Goal: Task Accomplishment & Management: Manage account settings

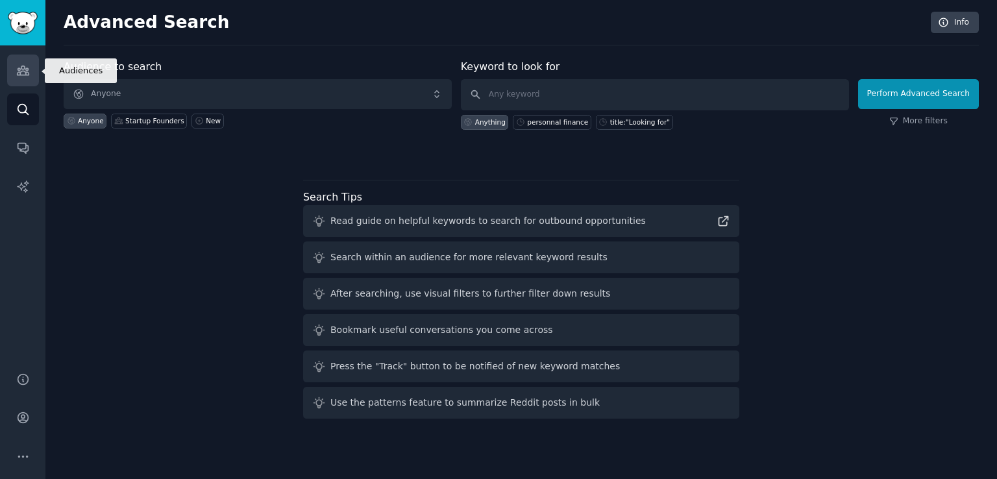
click at [29, 76] on link "Audiences" at bounding box center [23, 71] width 32 height 32
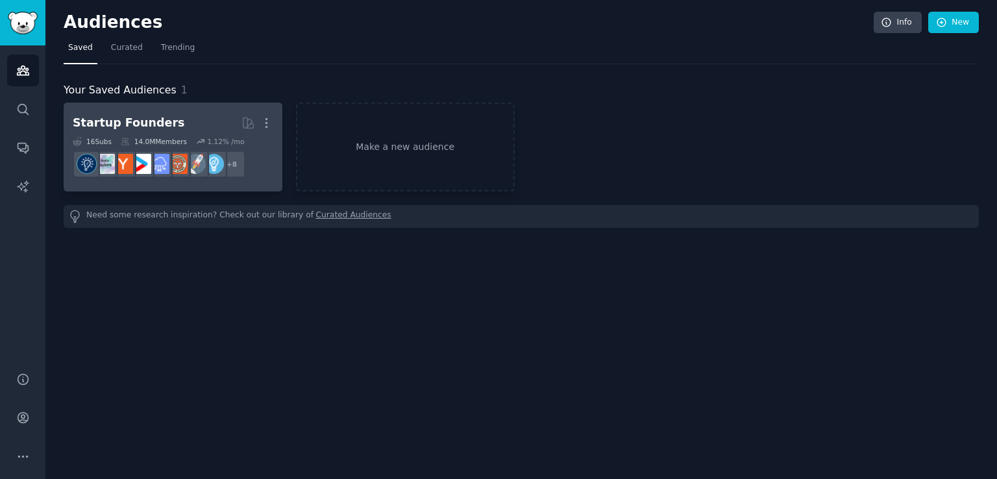
click at [197, 112] on h2 "Startup Founders More" at bounding box center [173, 123] width 201 height 23
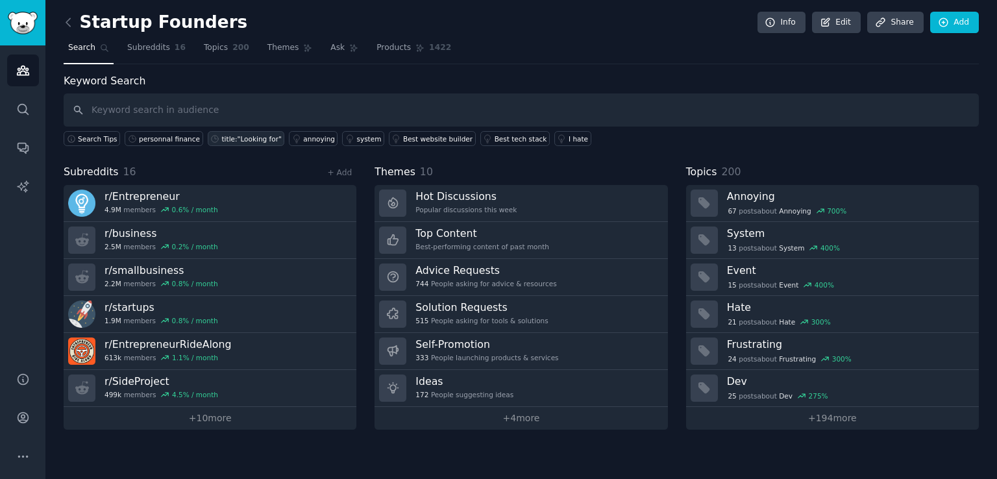
click at [238, 141] on div "title:"Looking for"" at bounding box center [252, 138] width 60 height 9
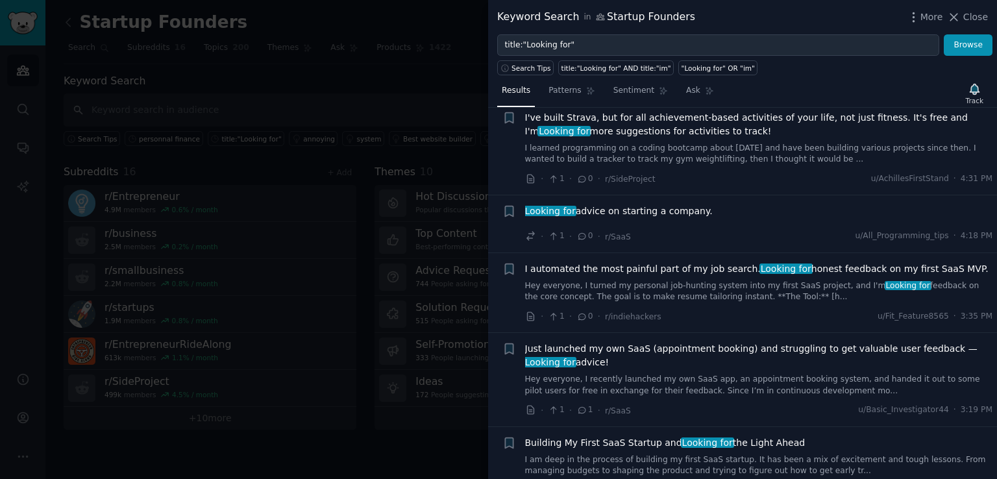
scroll to position [387, 0]
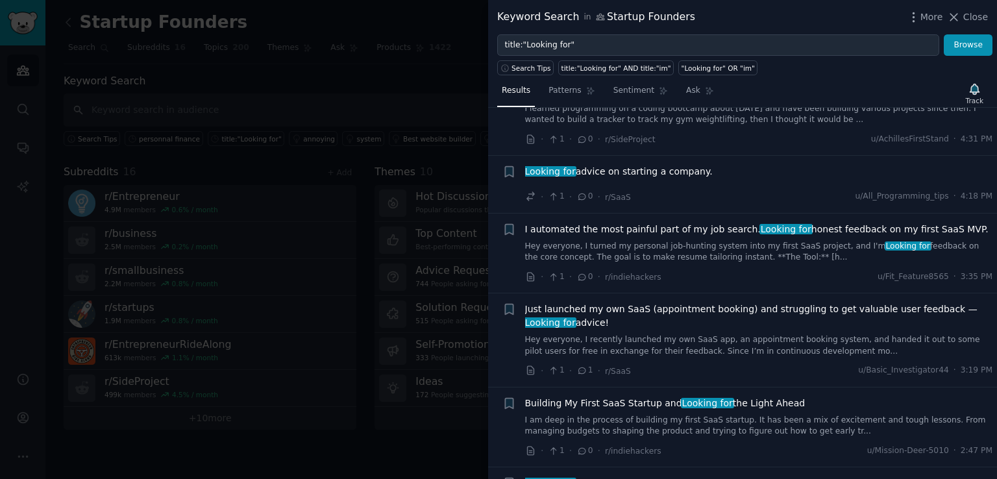
click at [360, 201] on div at bounding box center [498, 239] width 997 height 479
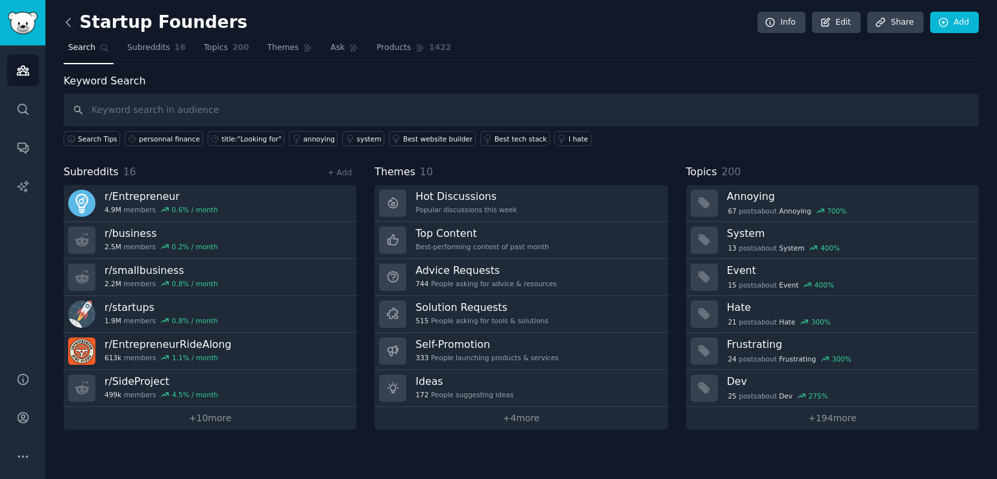
click at [67, 24] on icon at bounding box center [69, 23] width 14 height 14
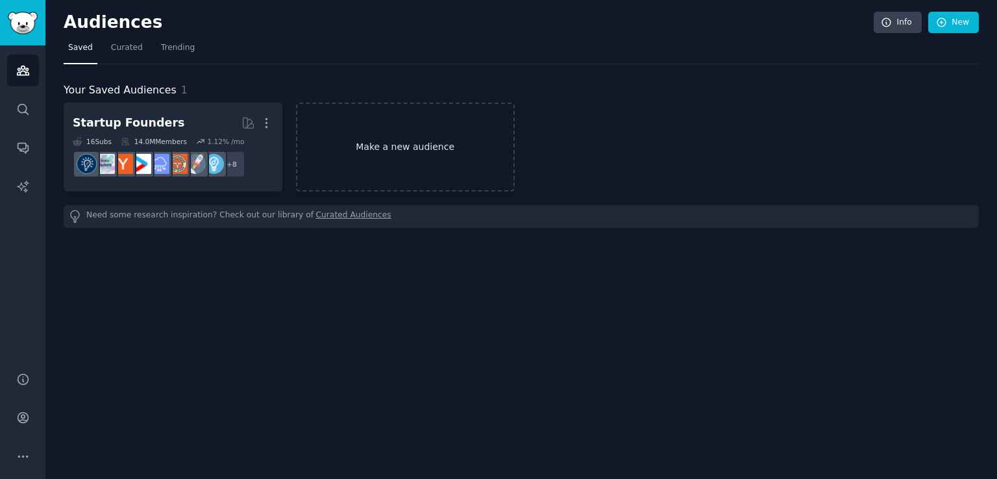
click at [379, 143] on link "Make a new audience" at bounding box center [405, 147] width 219 height 89
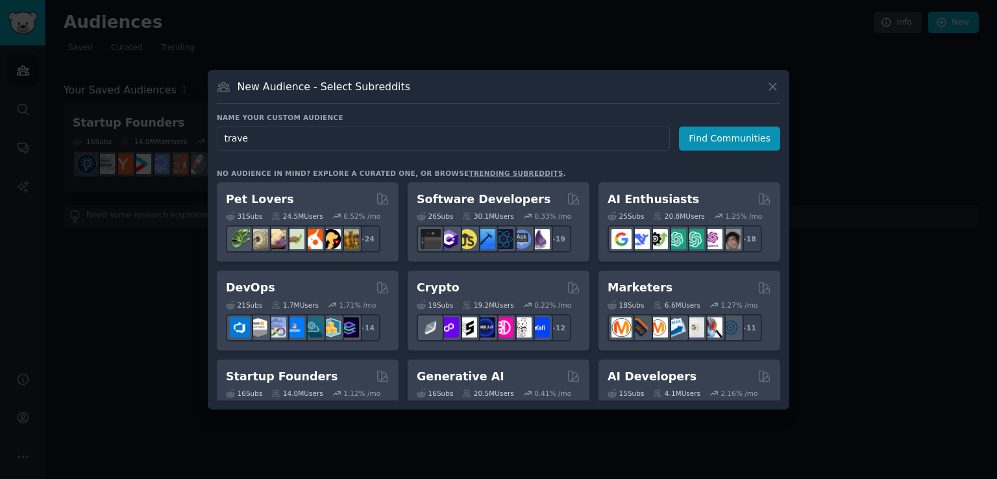
type input "travel"
click button "Find Communities" at bounding box center [729, 139] width 101 height 24
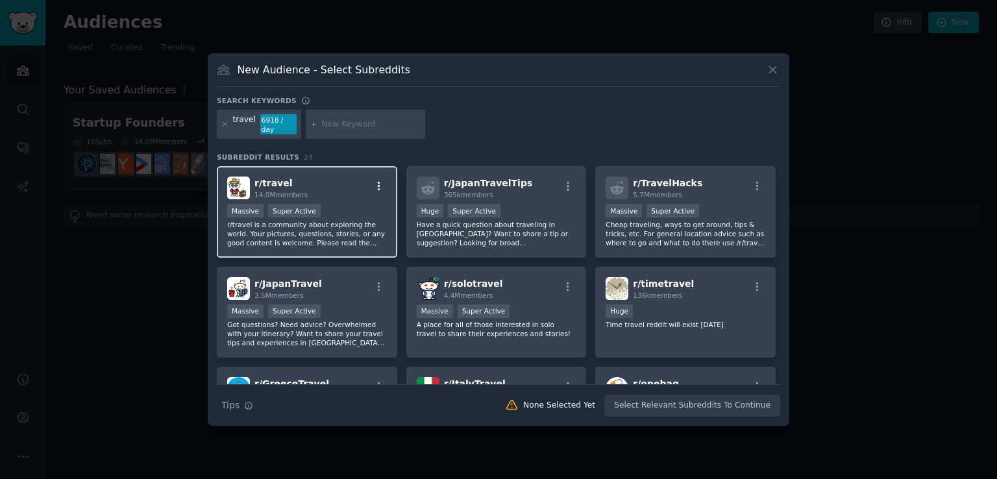
click at [378, 182] on icon "button" at bounding box center [379, 186] width 3 height 9
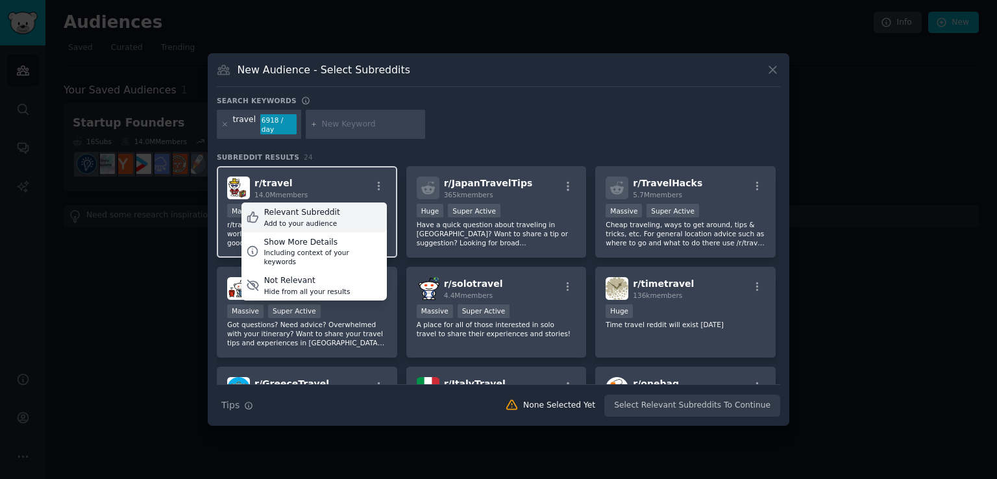
click at [343, 214] on div "Relevant Subreddit Add to your audience" at bounding box center [313, 218] width 145 height 30
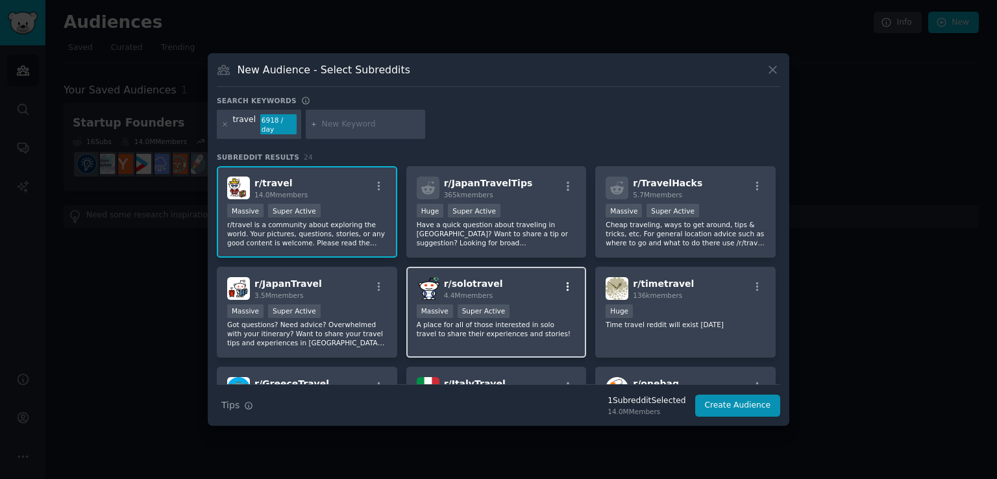
click at [566, 281] on icon "button" at bounding box center [568, 287] width 12 height 12
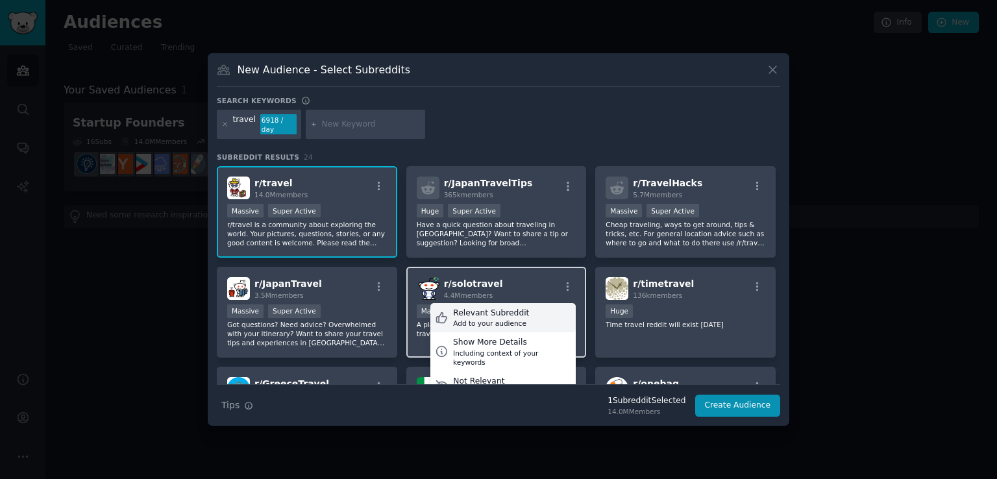
click at [493, 319] on div "Add to your audience" at bounding box center [491, 323] width 76 height 9
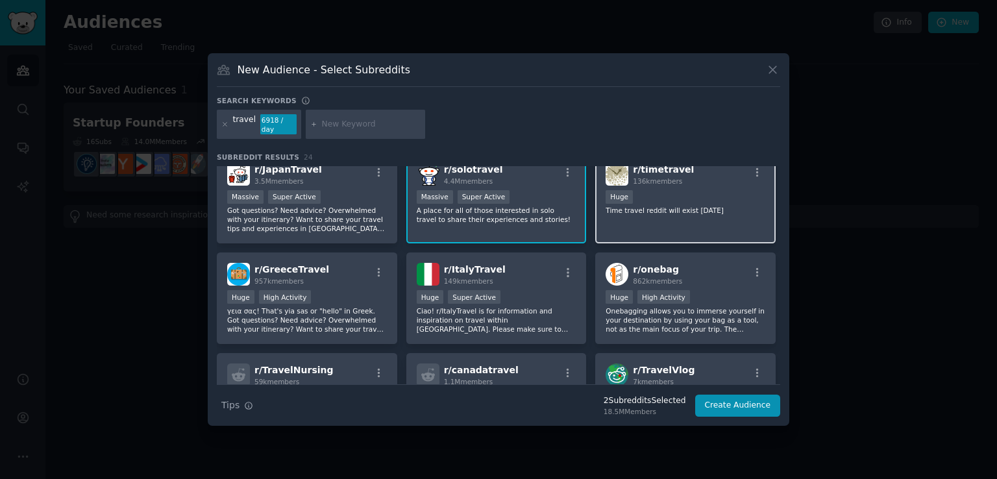
scroll to position [115, 0]
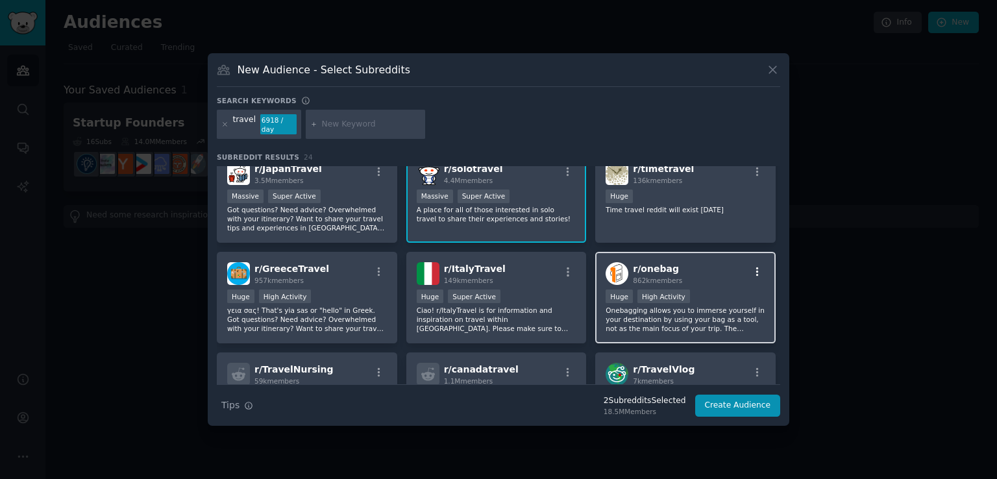
click at [756, 266] on icon "button" at bounding box center [758, 272] width 12 height 12
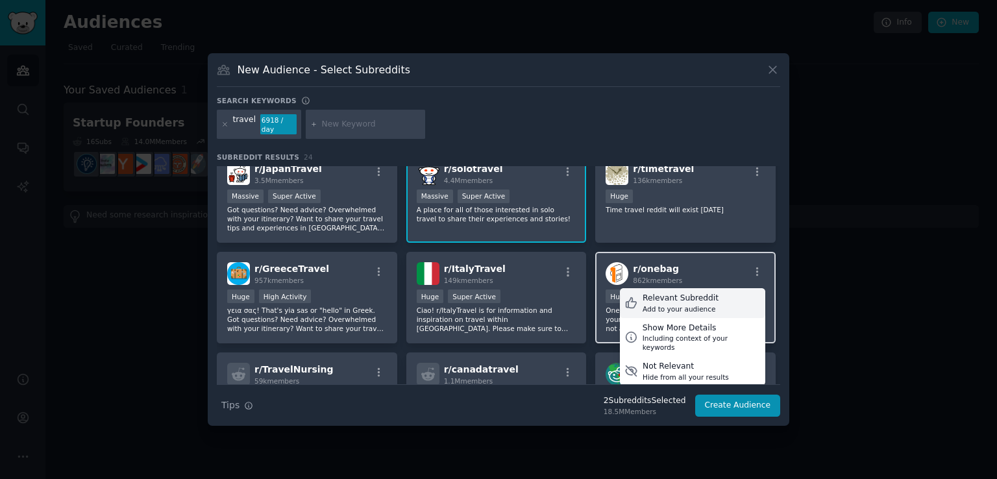
click at [712, 293] on div "Relevant Subreddit Add to your audience" at bounding box center [692, 303] width 145 height 30
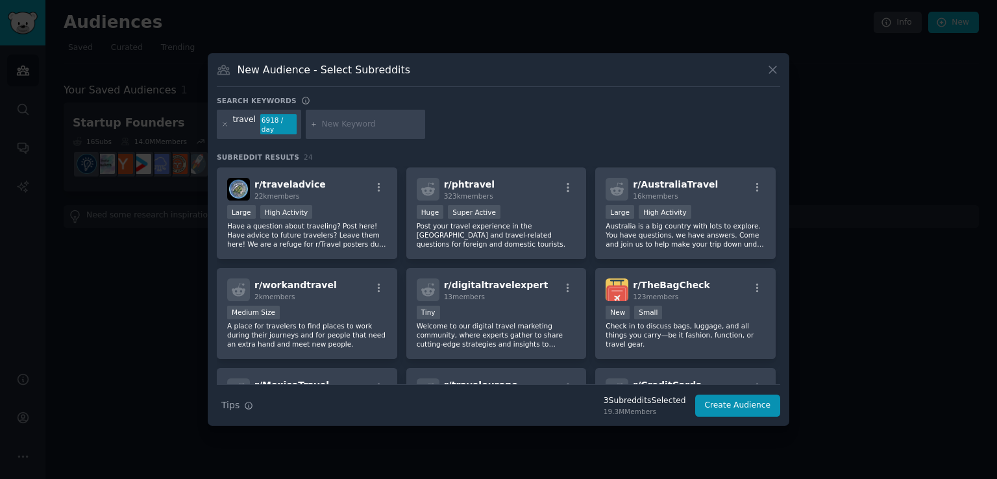
scroll to position [401, 0]
click at [373, 181] on icon "button" at bounding box center [379, 187] width 12 height 12
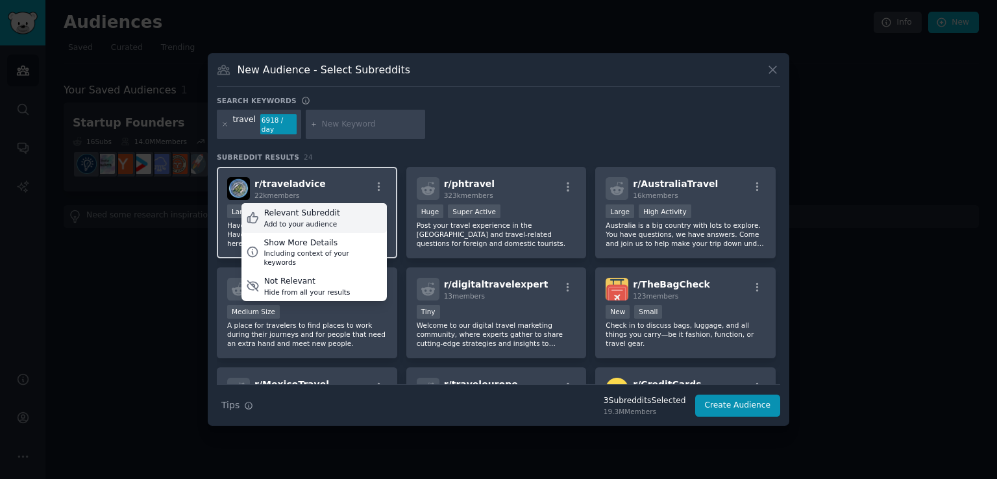
click at [351, 208] on div "Relevant Subreddit Add to your audience" at bounding box center [313, 218] width 145 height 30
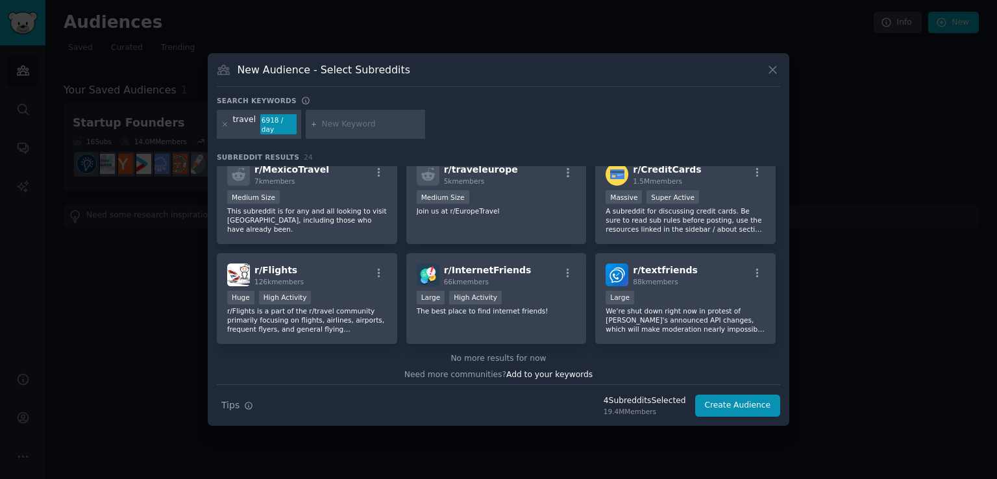
scroll to position [616, 0]
click at [377, 267] on icon "button" at bounding box center [379, 273] width 12 height 12
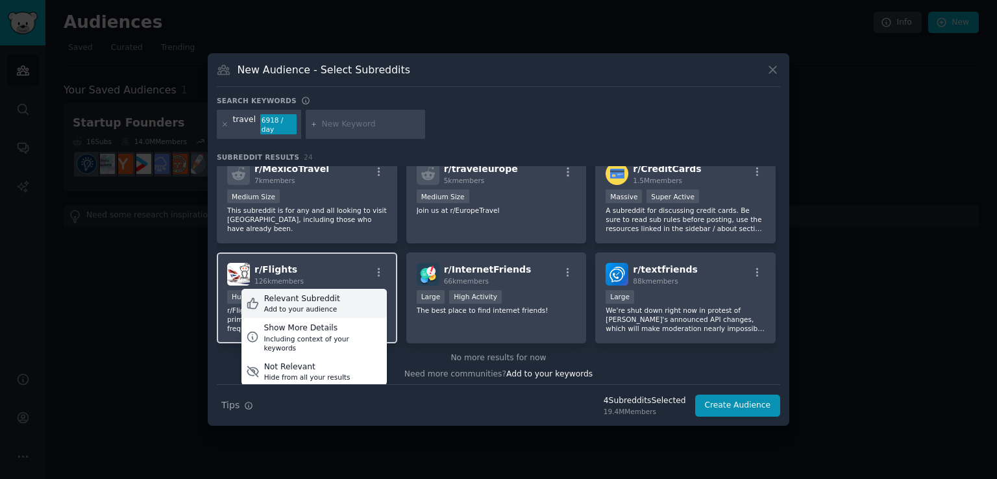
click at [348, 294] on div "Relevant Subreddit Add to your audience" at bounding box center [313, 304] width 145 height 30
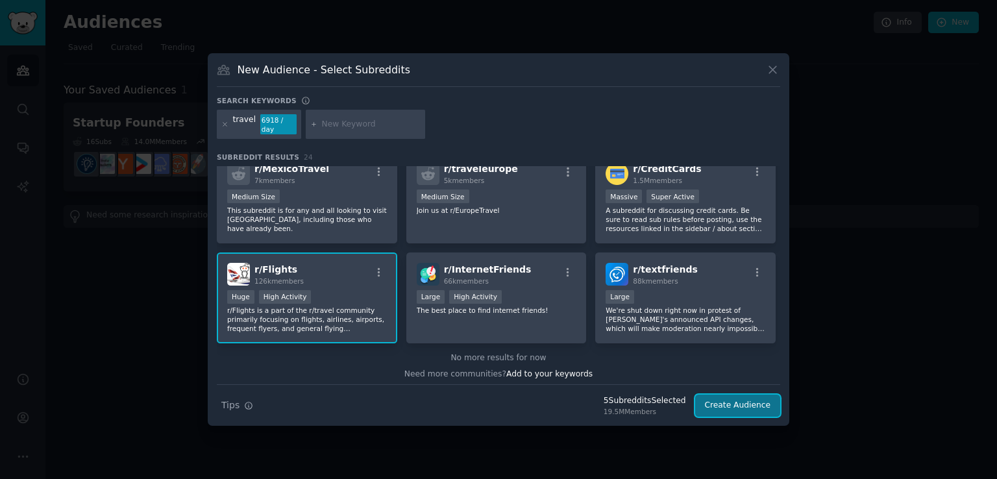
click at [737, 405] on button "Create Audience" at bounding box center [738, 406] width 86 height 22
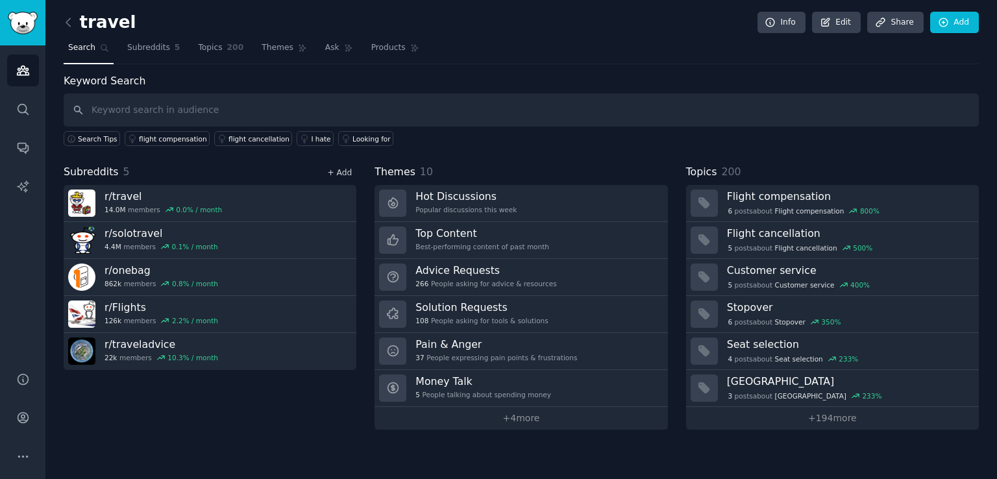
click at [345, 172] on link "+ Add" at bounding box center [339, 172] width 25 height 9
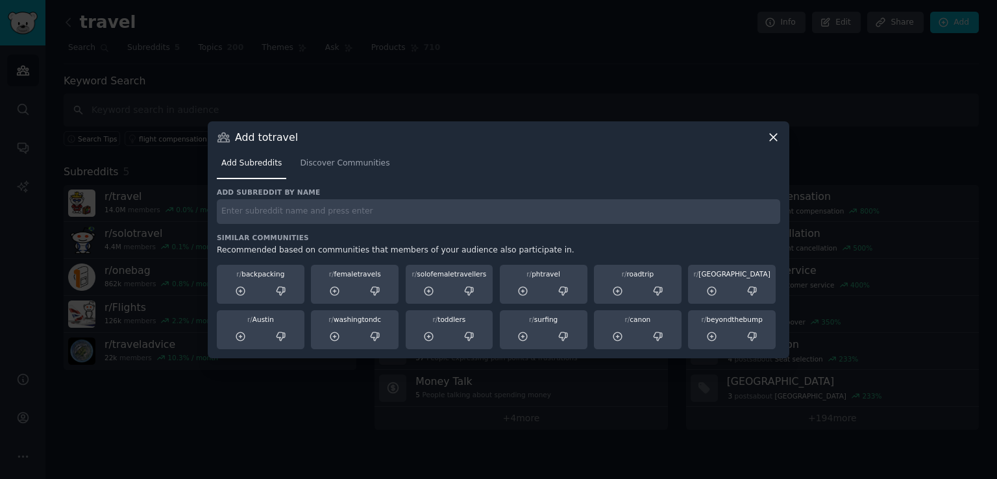
click at [565, 186] on div "Add Subreddits Discover Communities" at bounding box center [498, 166] width 563 height 44
click at [393, 57] on div at bounding box center [498, 239] width 997 height 479
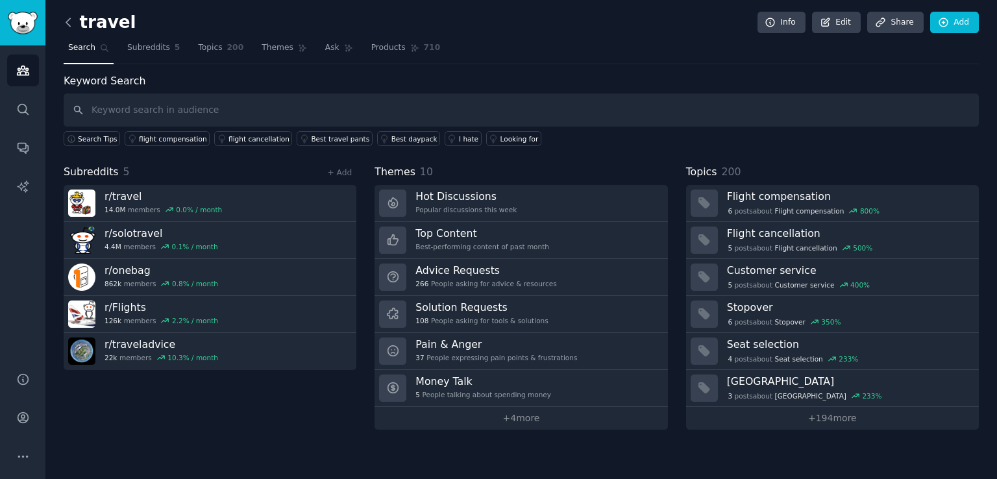
click at [65, 18] on icon at bounding box center [69, 23] width 14 height 14
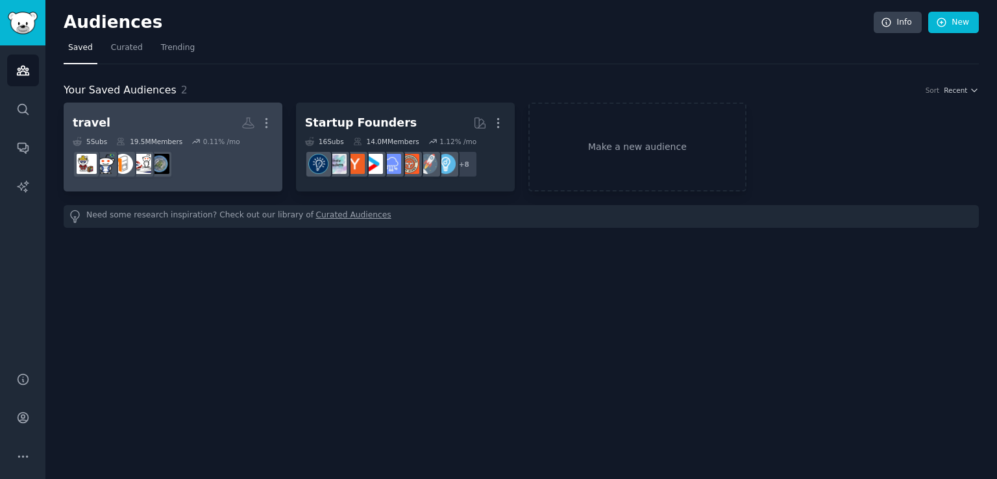
click at [173, 110] on link "travel More 5 Sub s 19.5M Members 0.11 % /mo r/traveladvice" at bounding box center [173, 147] width 219 height 89
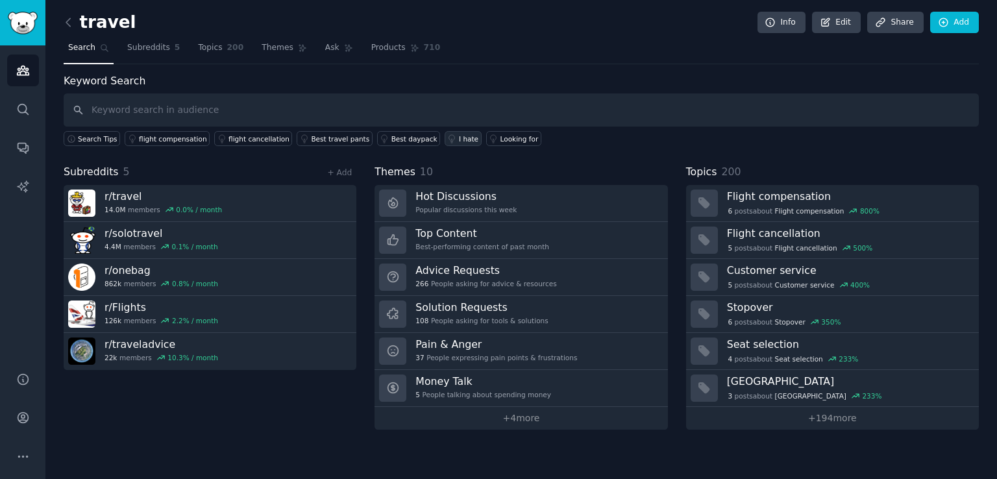
click at [459, 138] on div "I hate" at bounding box center [468, 138] width 19 height 9
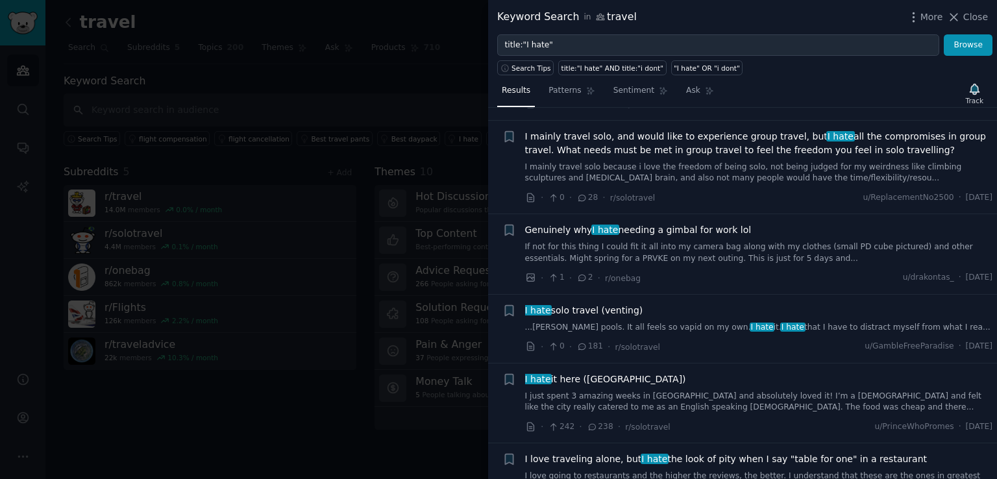
scroll to position [660, 0]
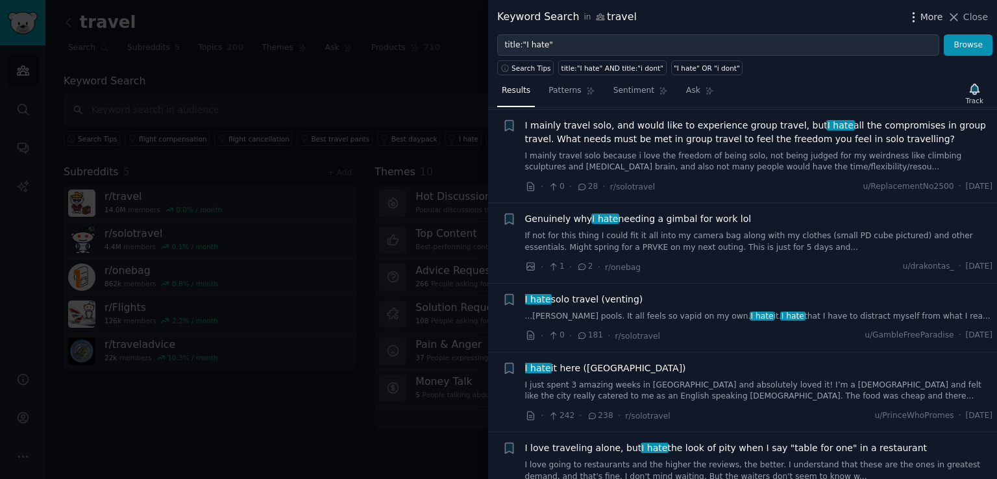
click at [929, 14] on span "More" at bounding box center [932, 17] width 23 height 14
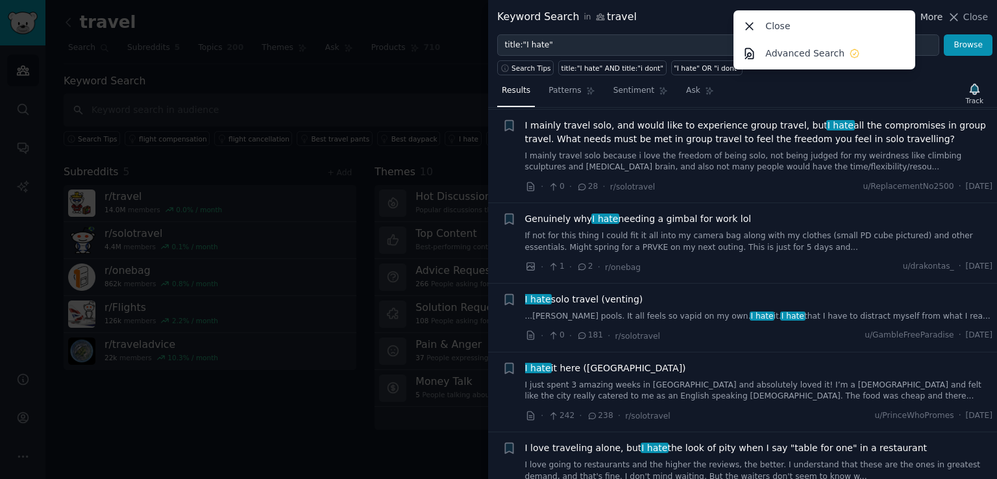
click at [928, 14] on span "More" at bounding box center [932, 17] width 23 height 14
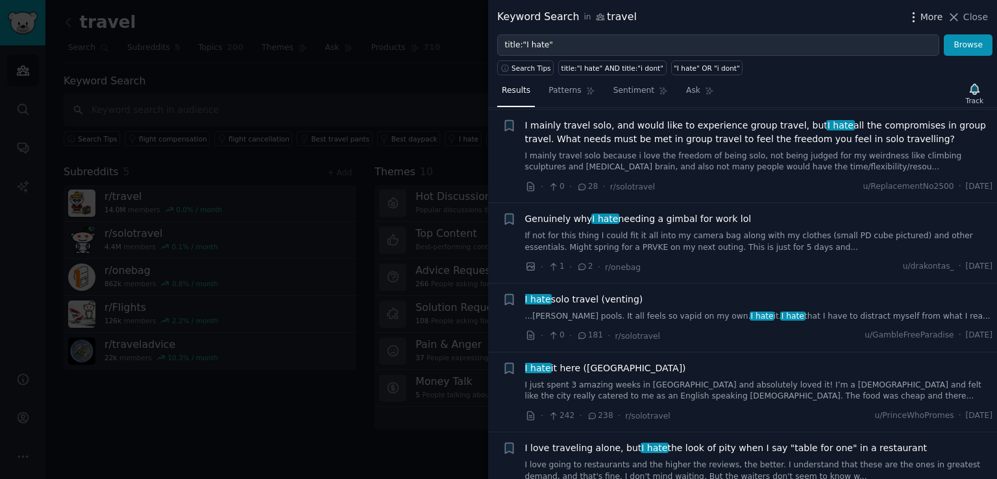
click at [928, 14] on span "More" at bounding box center [932, 17] width 23 height 14
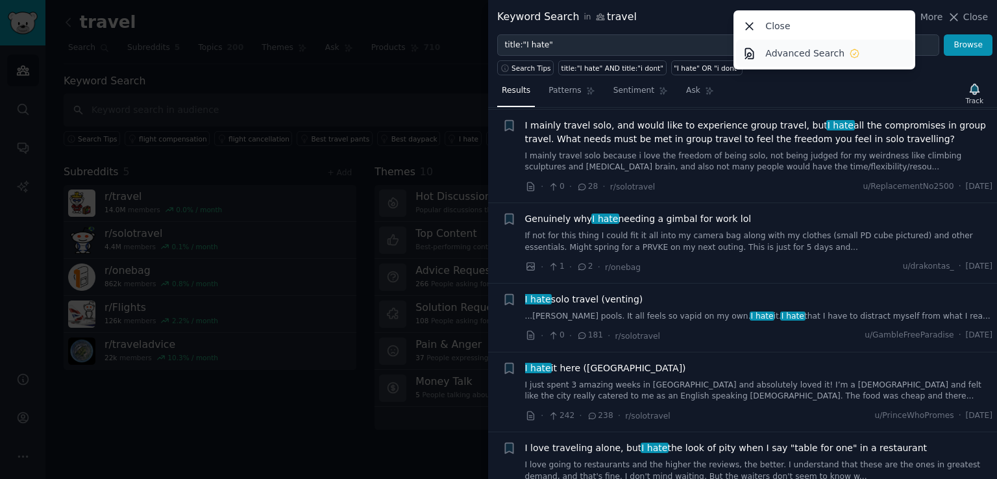
click at [838, 57] on p "Advanced Search" at bounding box center [804, 54] width 79 height 14
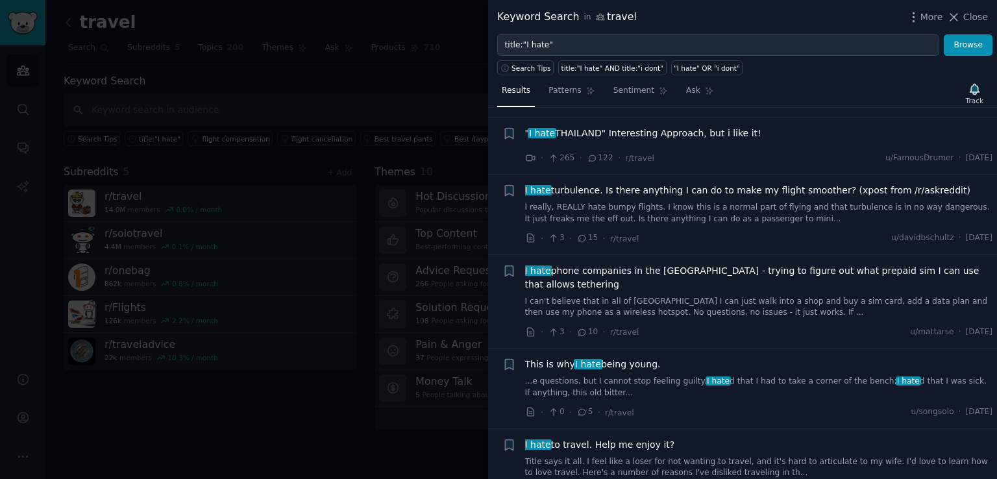
scroll to position [3552, 0]
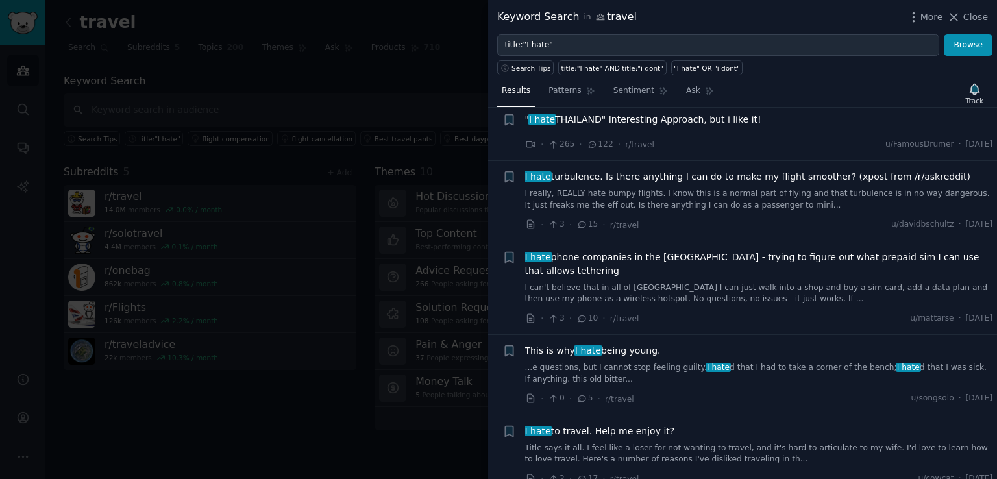
click at [552, 344] on span "This is why I hate being young." at bounding box center [593, 351] width 136 height 14
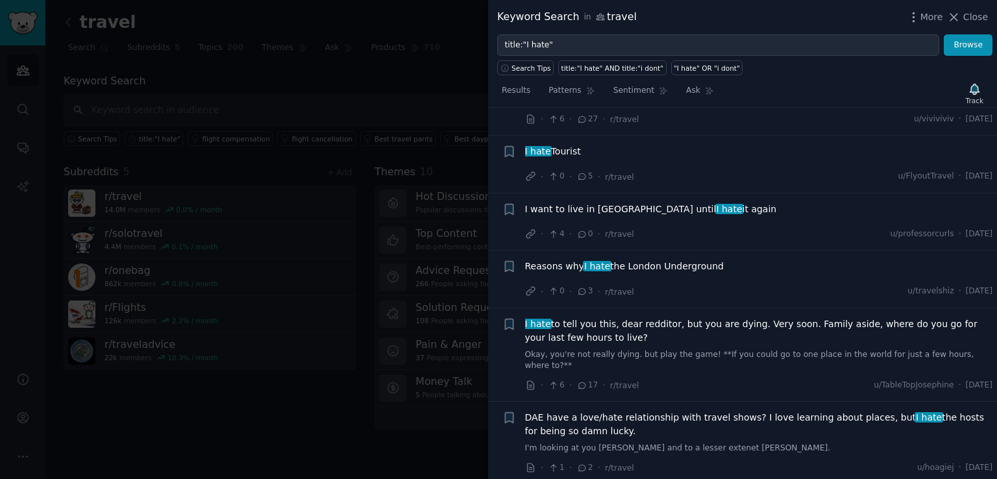
scroll to position [4682, 0]
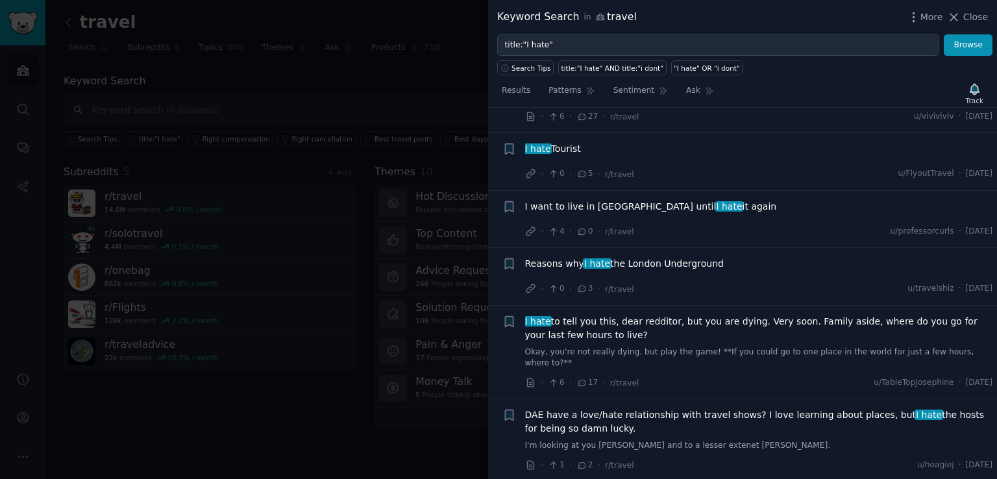
click at [402, 336] on div at bounding box center [498, 239] width 997 height 479
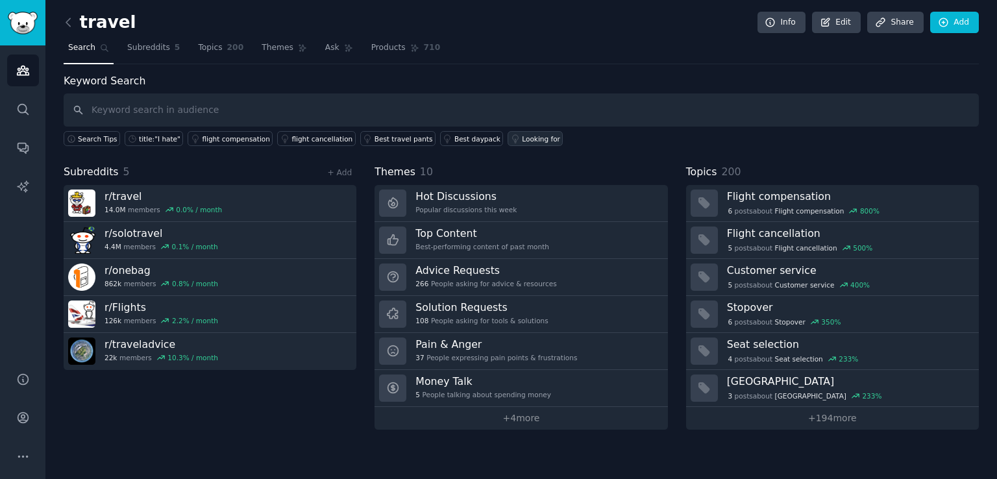
click at [477, 146] on div "Keyword Search Search Tips title:"I hate" flight compensation flight cancellati…" at bounding box center [521, 251] width 915 height 356
click at [508, 136] on link "Looking for" at bounding box center [535, 138] width 55 height 15
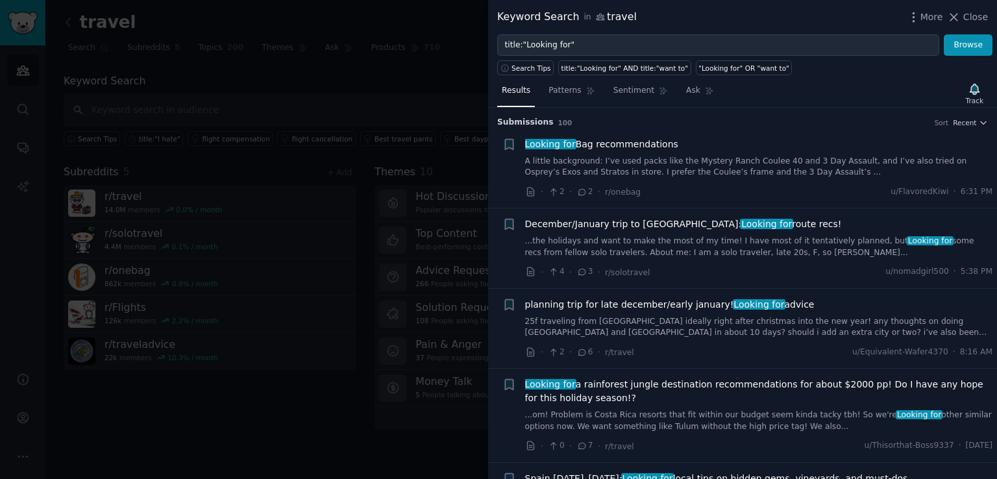
click at [615, 225] on span "December/January trip to Guatemala: Looking for route recs!" at bounding box center [683, 224] width 317 height 14
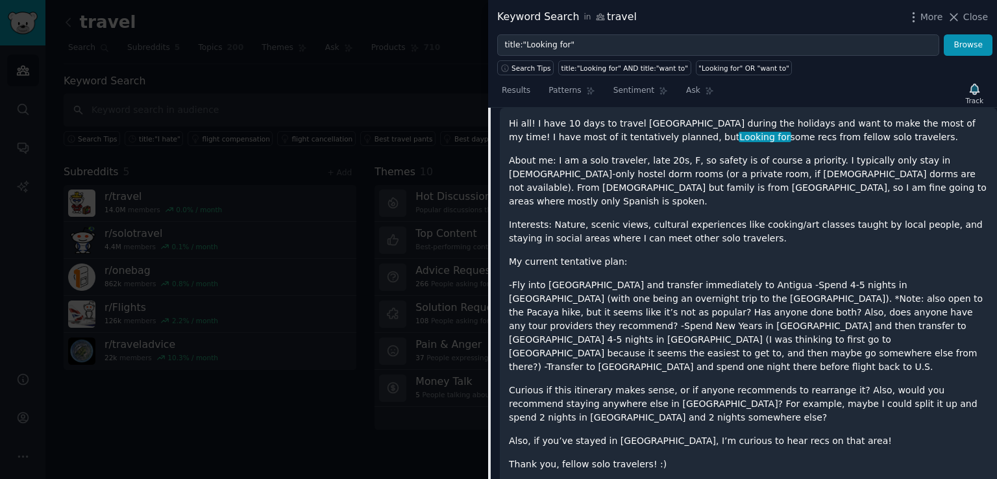
scroll to position [262, 0]
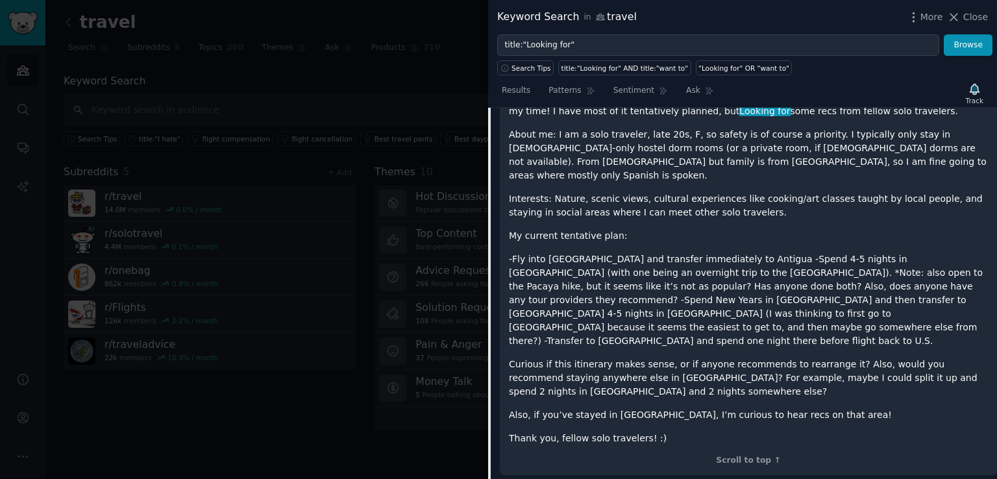
click at [206, 230] on div at bounding box center [498, 239] width 997 height 479
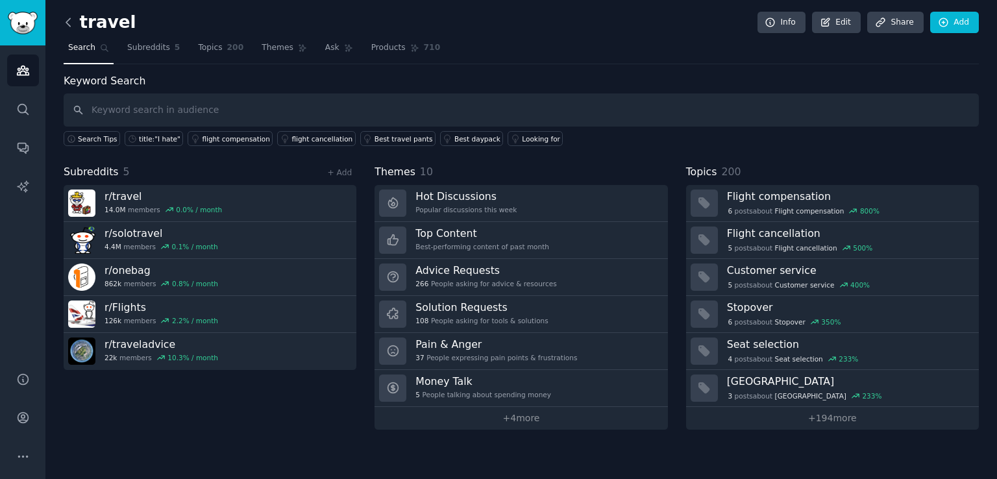
click at [69, 21] on icon at bounding box center [69, 23] width 14 height 14
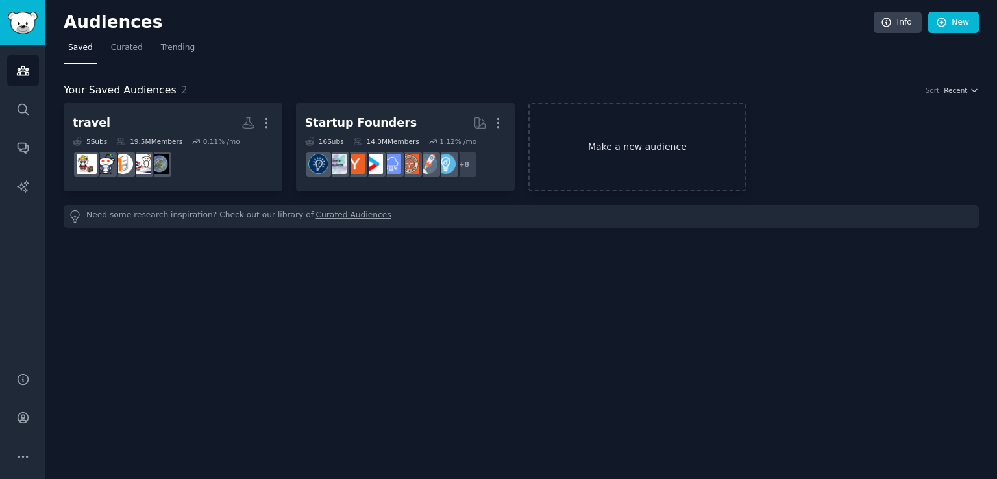
click at [592, 140] on link "Make a new audience" at bounding box center [637, 147] width 219 height 89
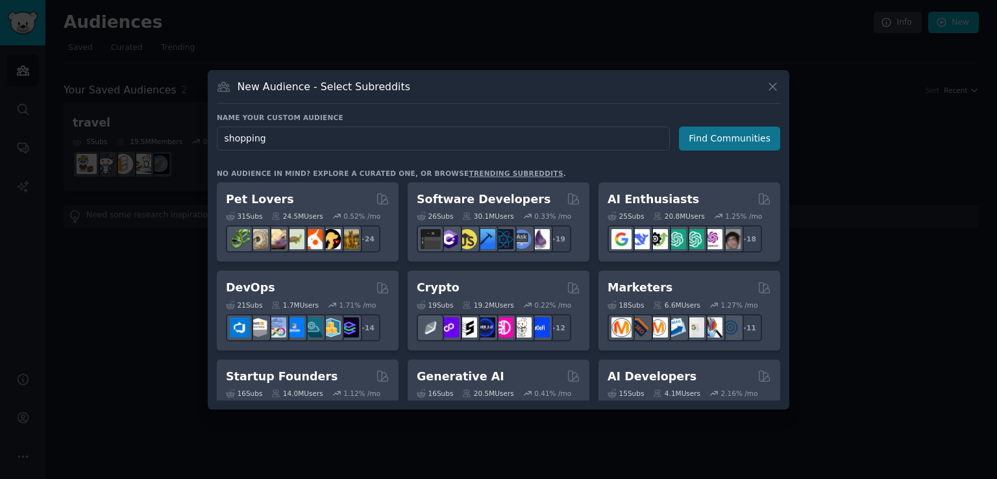
type input "shopping"
click at [756, 134] on button "Find Communities" at bounding box center [729, 139] width 101 height 24
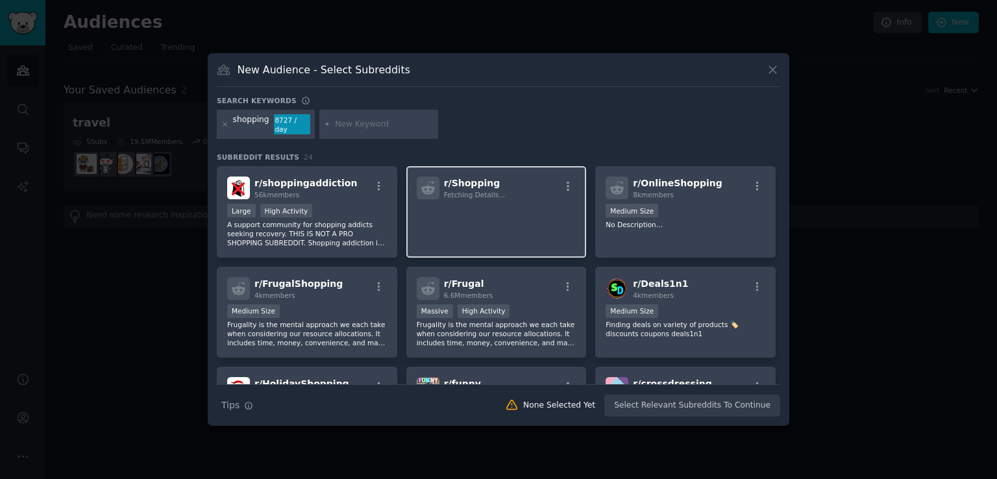
click at [471, 178] on span "r/ Shopping" at bounding box center [472, 183] width 56 height 10
click at [462, 179] on span "r/ Shopping" at bounding box center [472, 183] width 56 height 10
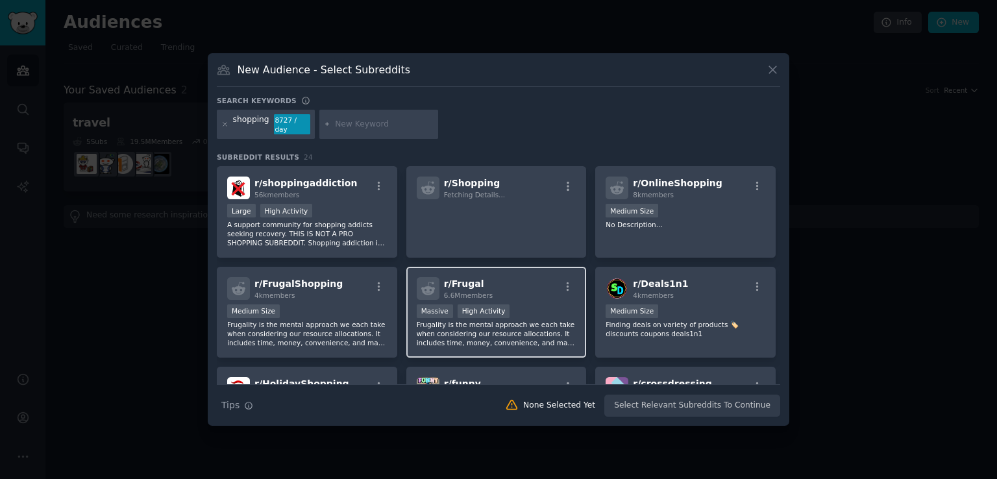
click at [512, 282] on div "r/ Frugal 6.6M members" at bounding box center [497, 288] width 160 height 23
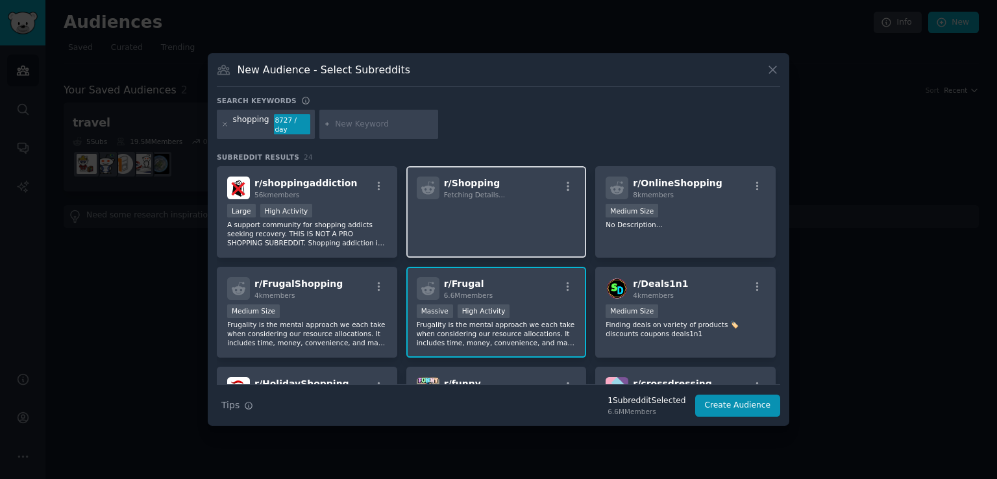
click at [541, 229] on div "r/ Shopping Fetching Details..." at bounding box center [496, 212] width 180 height 92
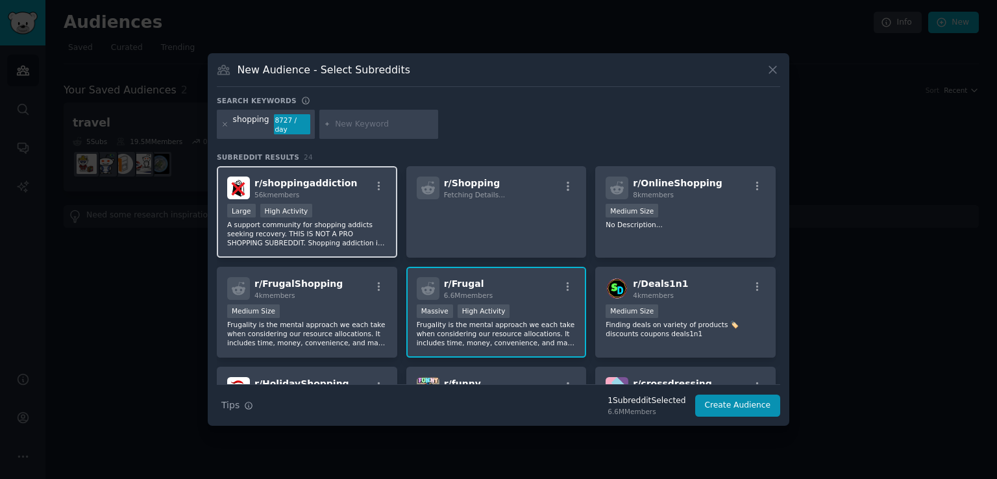
click at [310, 235] on p "A support community for shopping addicts seeking recovery. THIS IS NOT A PRO SH…" at bounding box center [307, 233] width 160 height 27
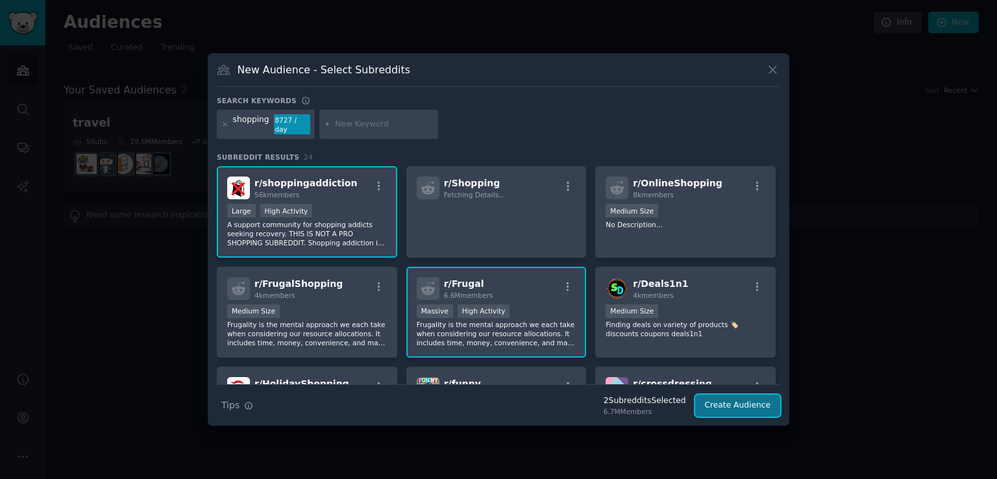
click at [712, 404] on button "Create Audience" at bounding box center [738, 406] width 86 height 22
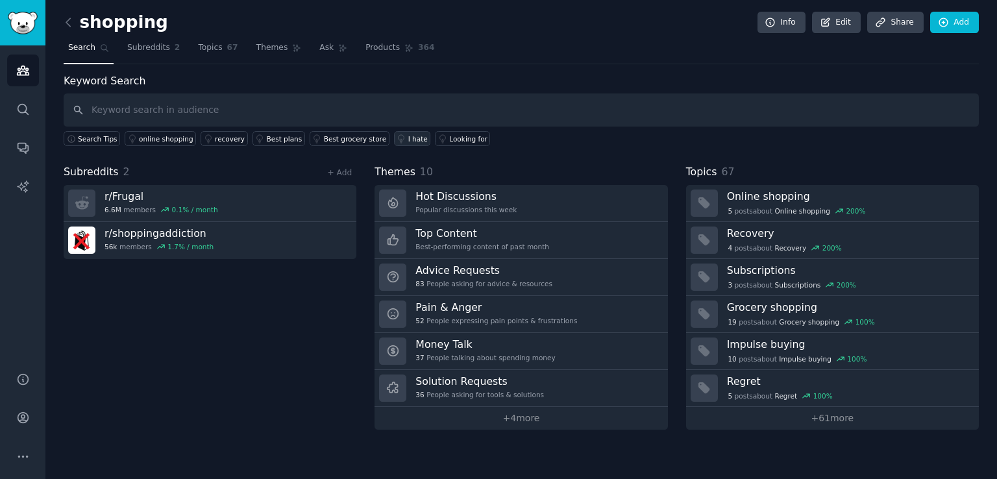
click at [397, 138] on icon at bounding box center [401, 138] width 9 height 9
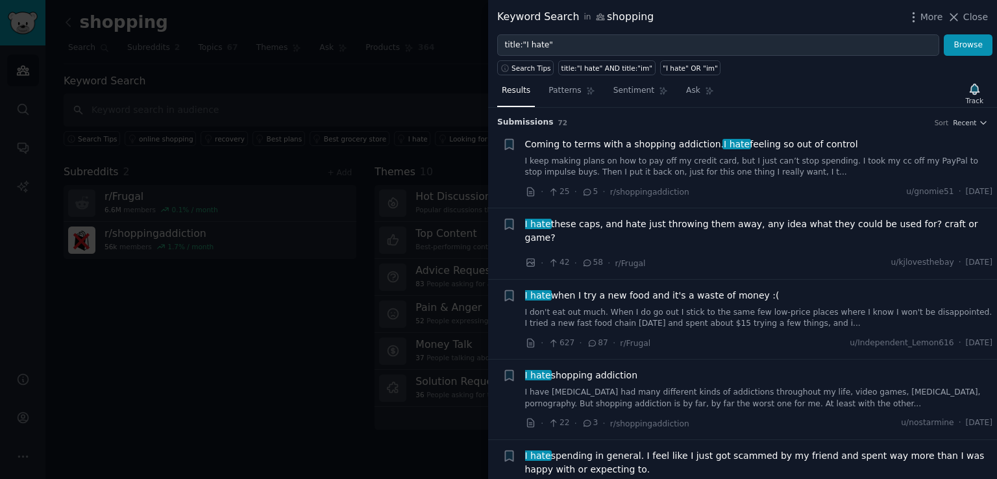
click at [630, 160] on link "I keep making plans on how to pay off my credit card, but I just can’t stop spe…" at bounding box center [759, 167] width 468 height 23
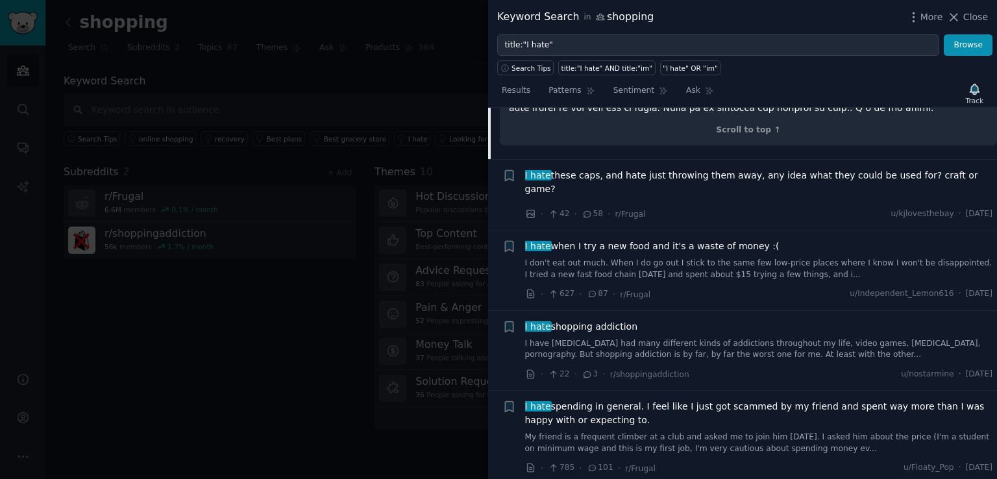
scroll to position [440, 0]
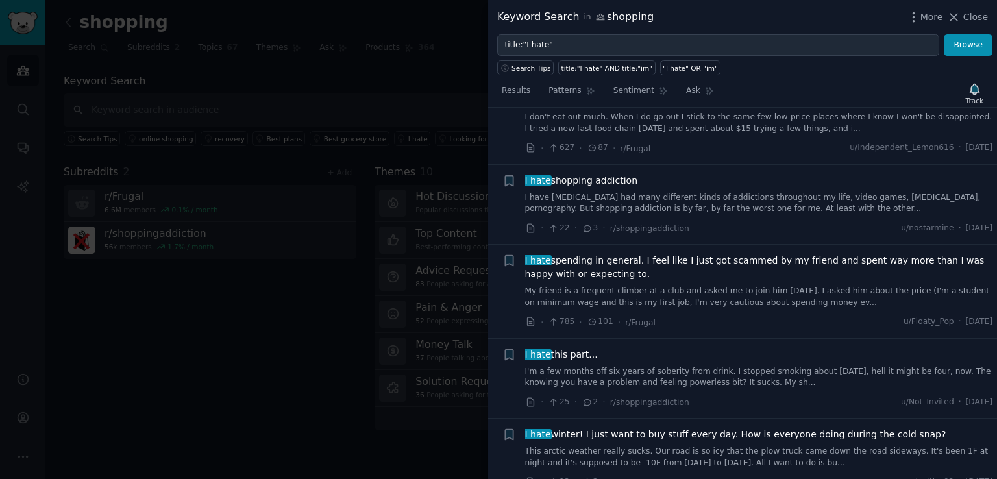
click at [693, 282] on div "I hate spending in general. I feel like I just got scammed by my friend and spe…" at bounding box center [759, 291] width 468 height 75
click at [692, 286] on link "My friend is a frequent climber at a club and asked me to join him today. I ask…" at bounding box center [759, 297] width 468 height 23
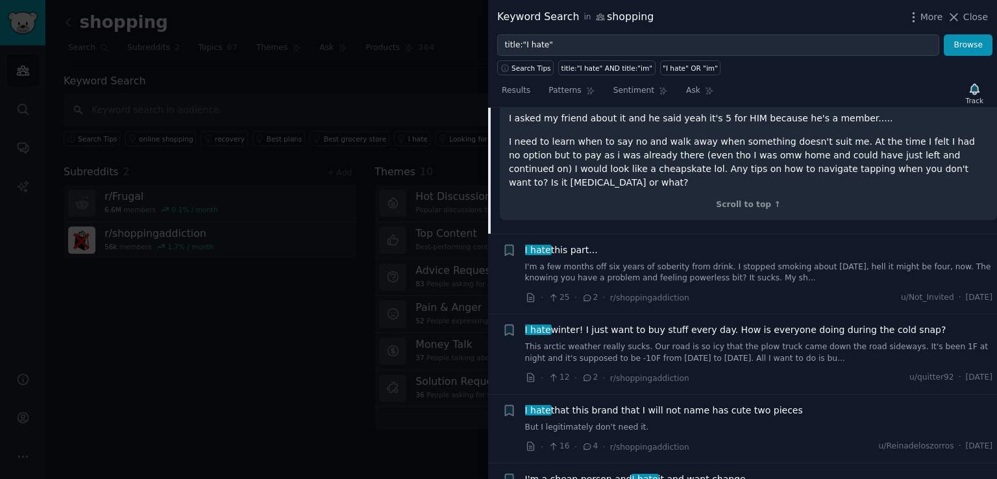
scroll to position [614, 0]
click at [744, 262] on link "I'm a few months off six years of soberity from drink. I stopped smoking about …" at bounding box center [759, 273] width 468 height 23
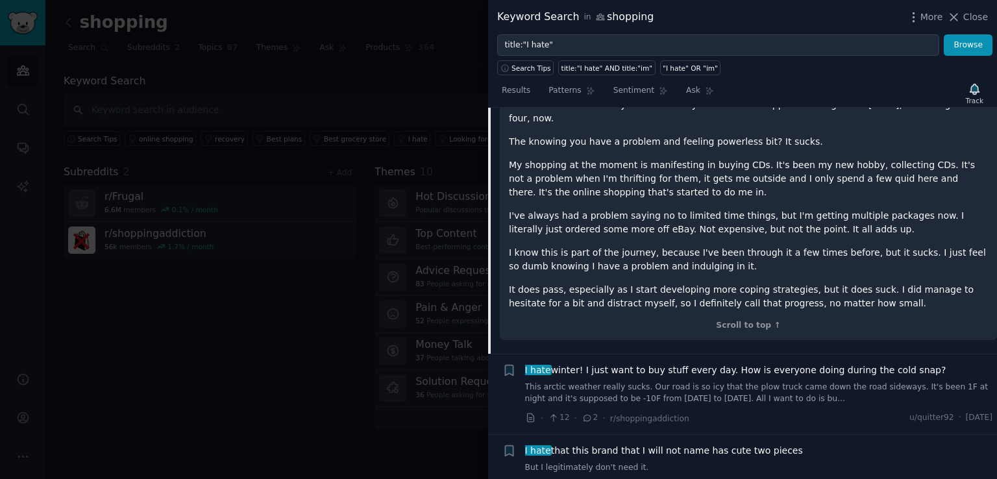
scroll to position [689, 0]
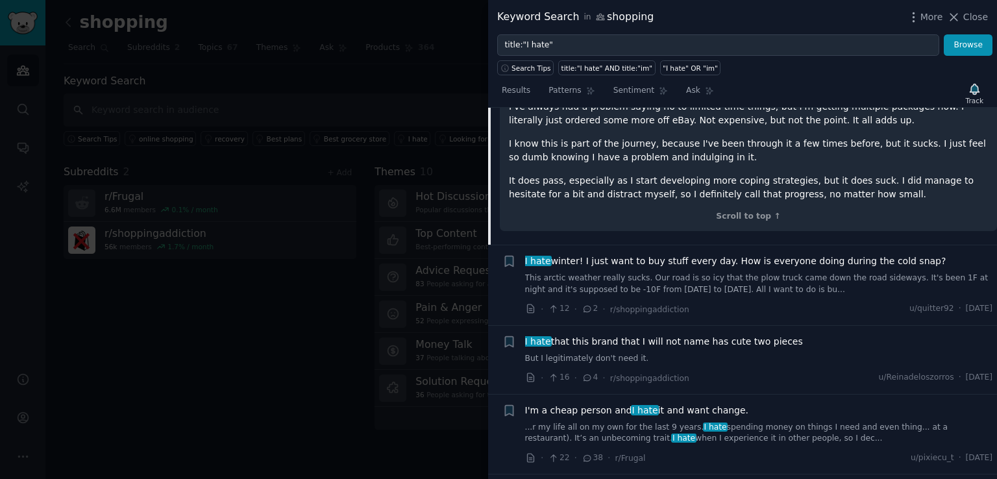
click at [614, 335] on span "I hate that this brand that I will not name has cute two pieces" at bounding box center [664, 342] width 278 height 14
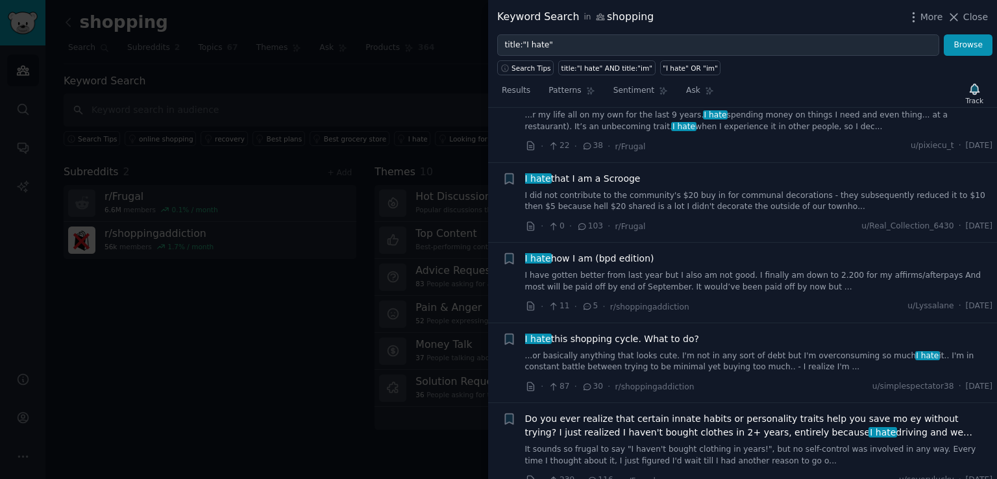
scroll to position [891, 0]
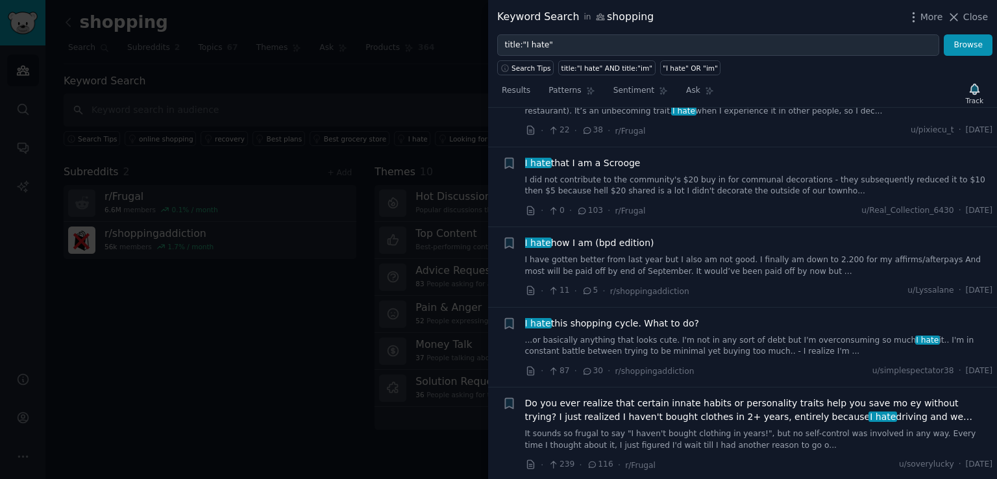
click at [647, 317] on span "I hate this shopping cycle. What to do?" at bounding box center [612, 324] width 174 height 14
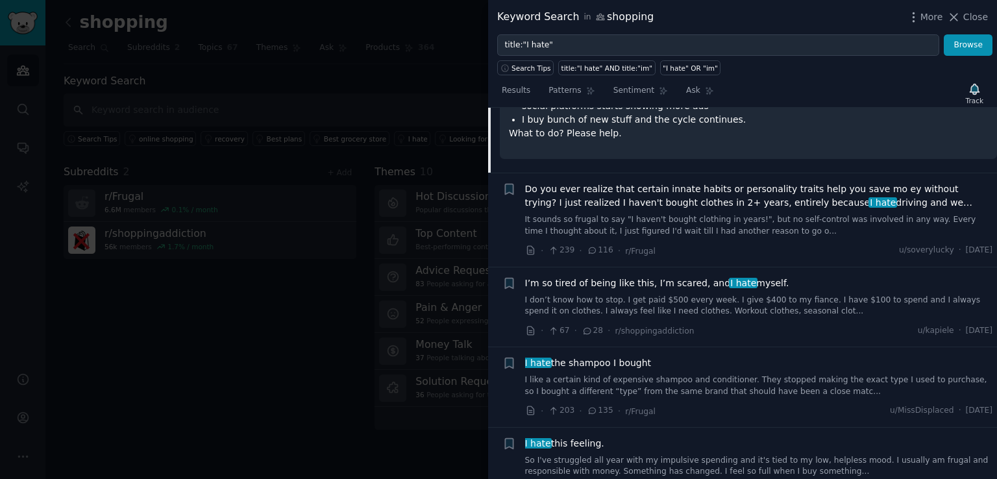
scroll to position [1193, 0]
click at [639, 184] on span "Do you ever realize that certain innate habits or personality traits help you s…" at bounding box center [759, 197] width 468 height 27
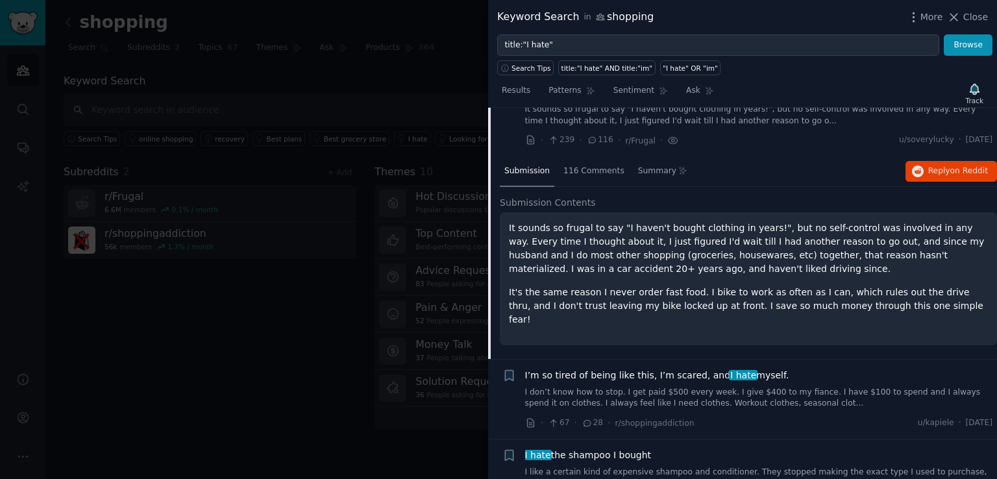
scroll to position [1063, 0]
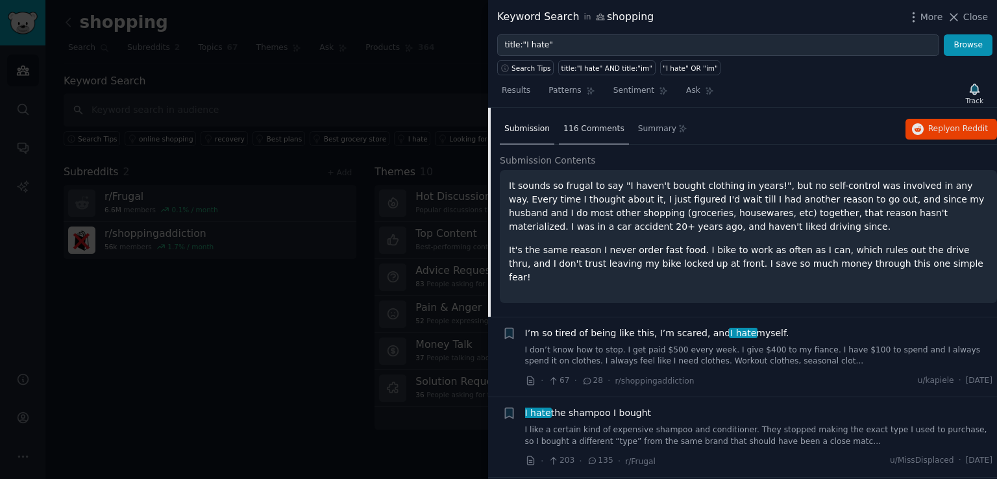
click at [587, 123] on span "116 Comments" at bounding box center [593, 129] width 61 height 12
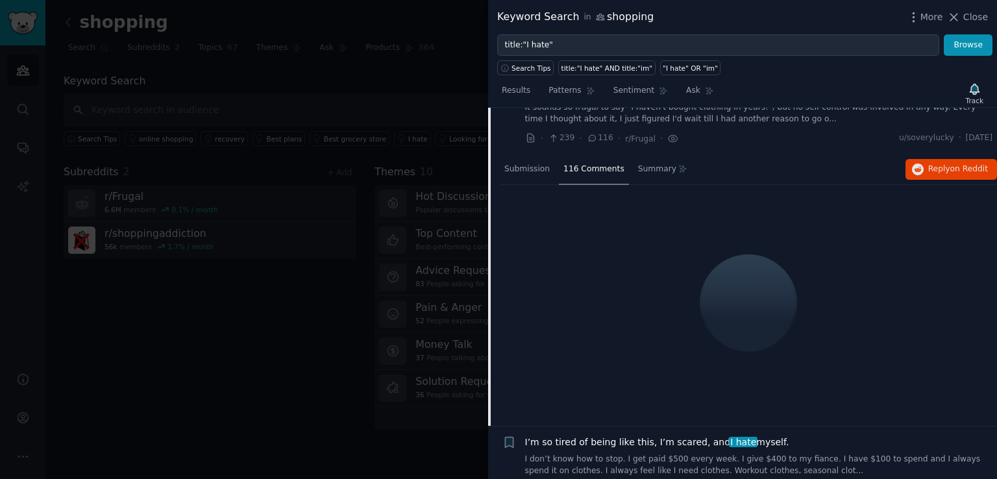
scroll to position [1002, 0]
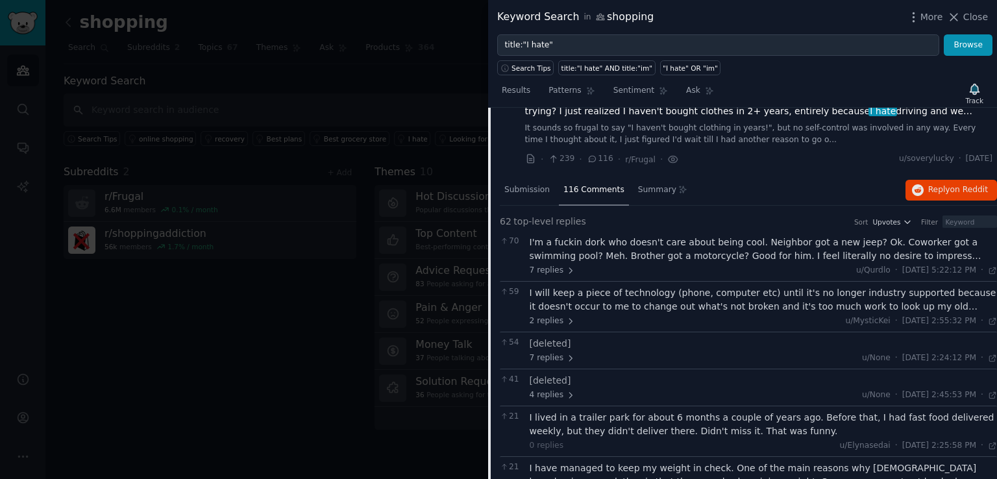
click at [380, 224] on div at bounding box center [498, 239] width 997 height 479
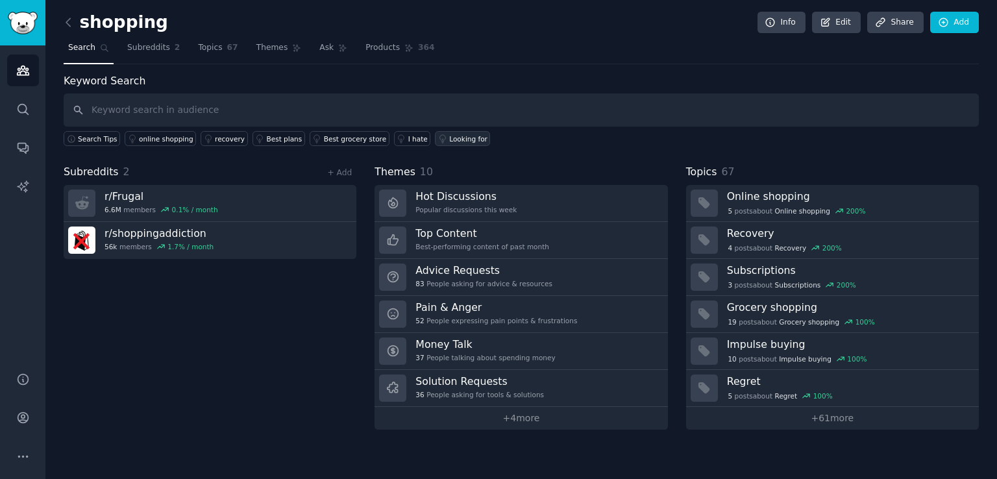
click at [435, 131] on link "Looking for" at bounding box center [462, 138] width 55 height 15
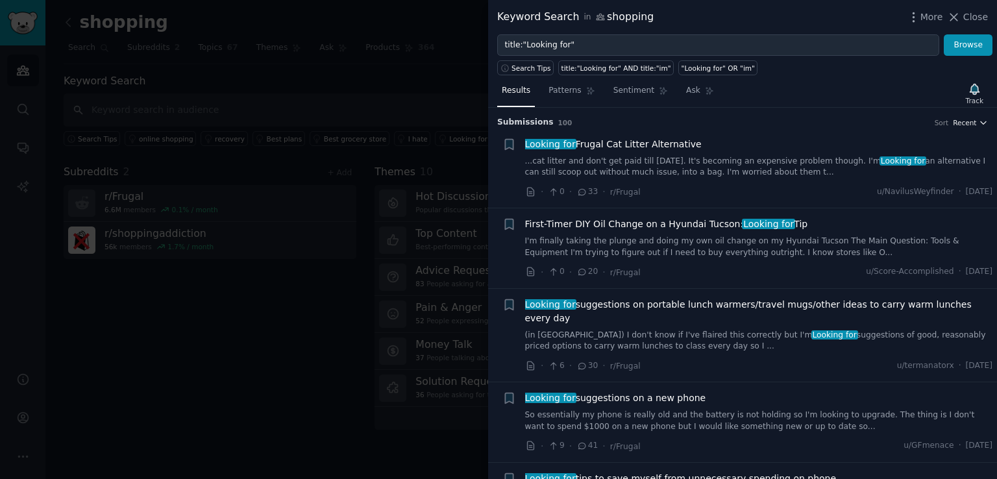
click at [981, 121] on icon "button" at bounding box center [983, 122] width 5 height 3
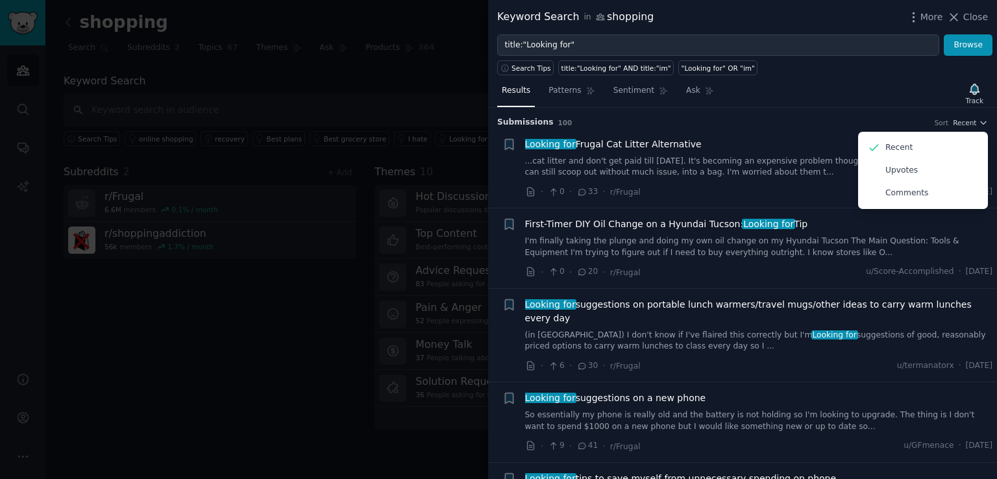
click at [810, 112] on div "Submission s 100 Sort Recent Recent Upvotes Comments" at bounding box center [742, 118] width 491 height 21
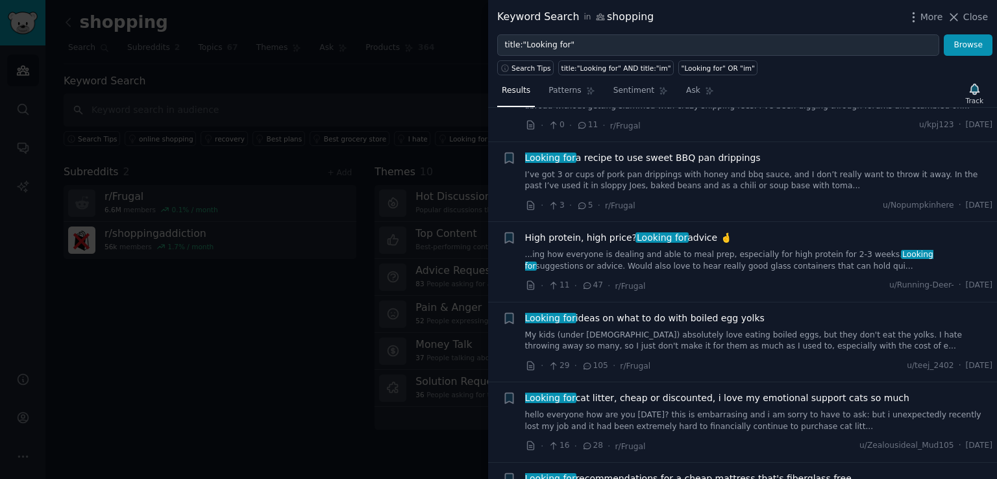
scroll to position [804, 0]
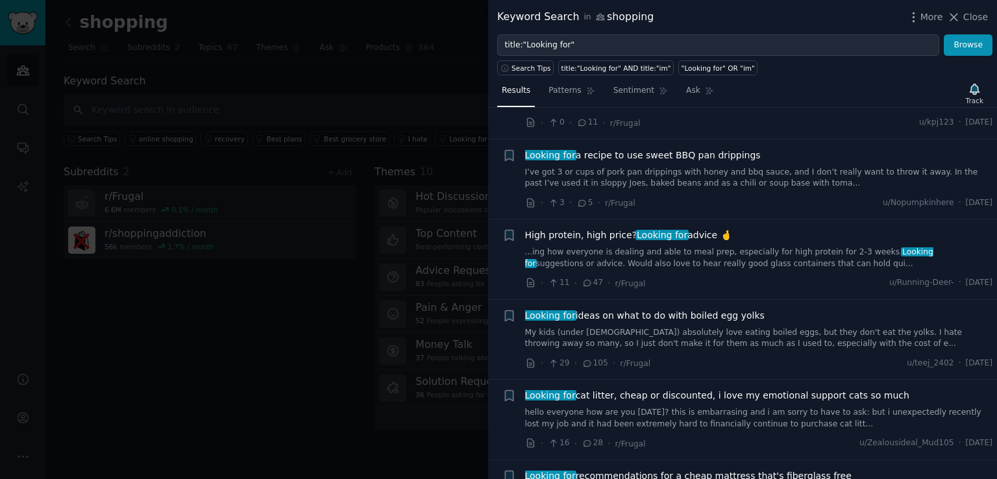
click at [697, 256] on div "High protein, high price? Looking for advice 🤞 ...ing how everyone is dealing a…" at bounding box center [759, 260] width 468 height 62
click at [696, 247] on link "...ing how everyone is dealing and able to meal prep, especially for high prote…" at bounding box center [759, 258] width 468 height 23
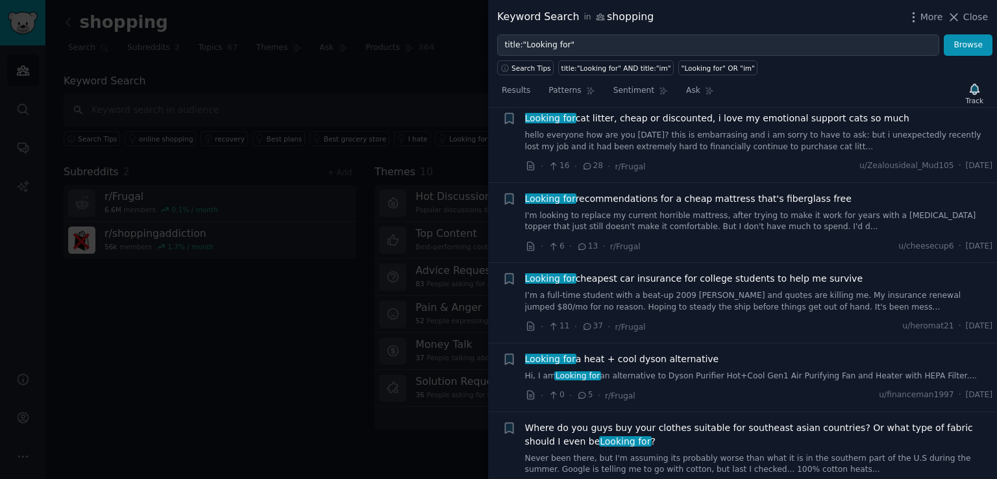
scroll to position [1285, 0]
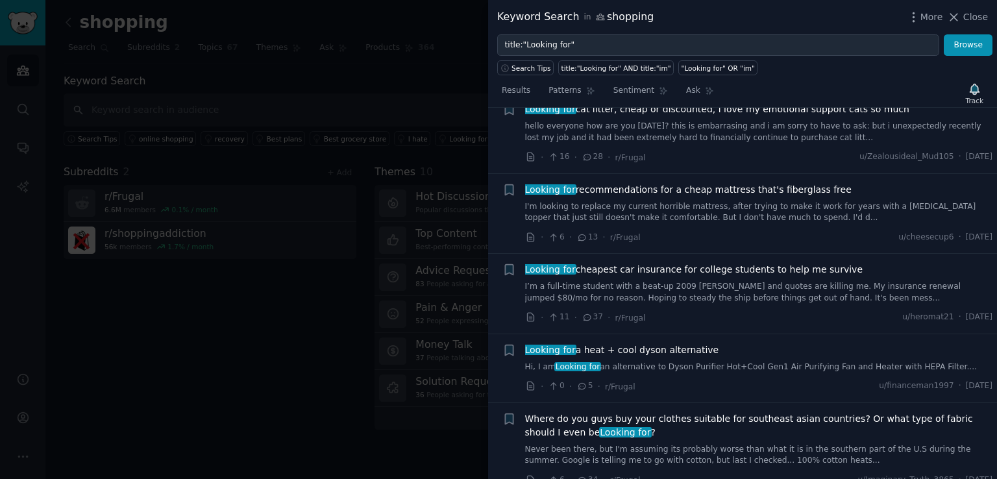
click at [723, 183] on span "Looking for recommendations for a cheap mattress that's fiberglass free" at bounding box center [688, 190] width 327 height 14
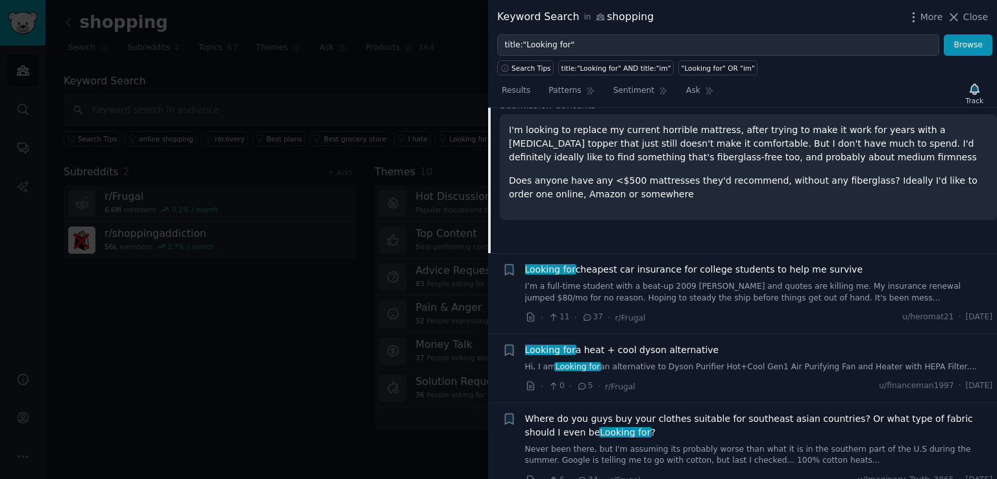
scroll to position [1141, 0]
